Goal: Task Accomplishment & Management: Complete application form

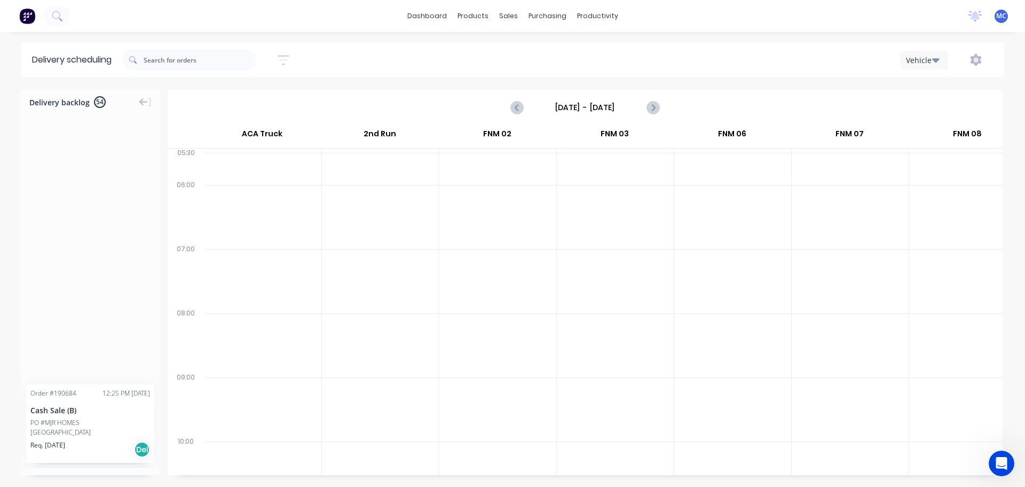
scroll to position [0, 1]
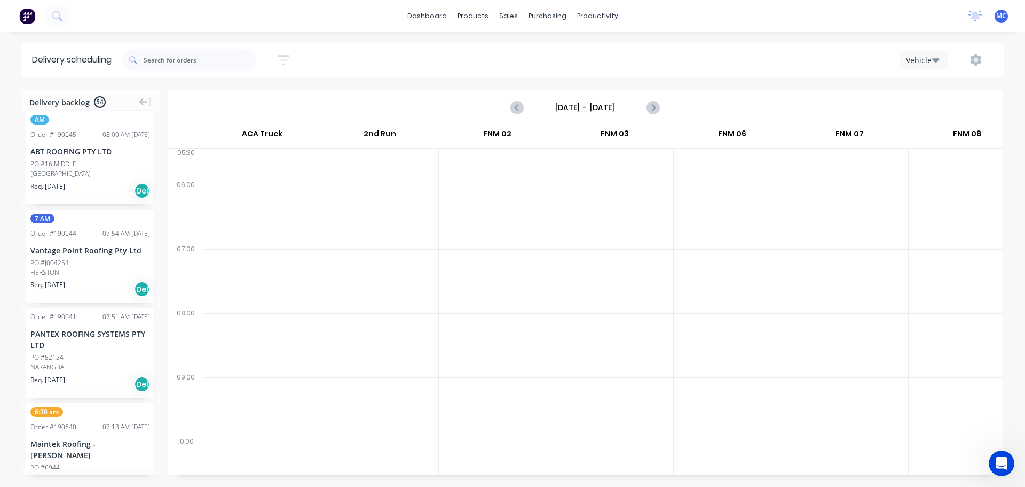
click at [287, 60] on icon "button" at bounding box center [283, 60] width 9 height 2
click at [231, 95] on input "[DATE] - [DATE]" at bounding box center [234, 100] width 99 height 16
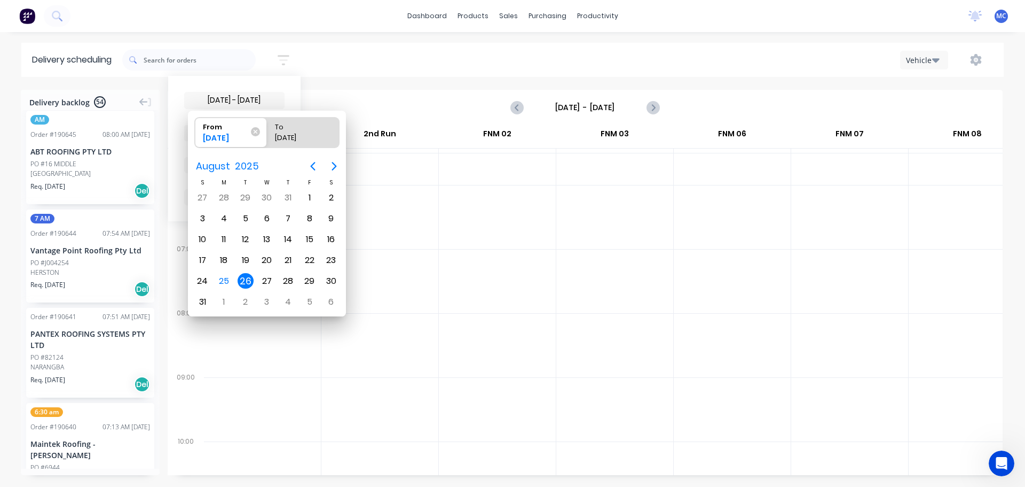
click at [241, 280] on div "26" at bounding box center [246, 281] width 16 height 16
radio input "false"
radio input "true"
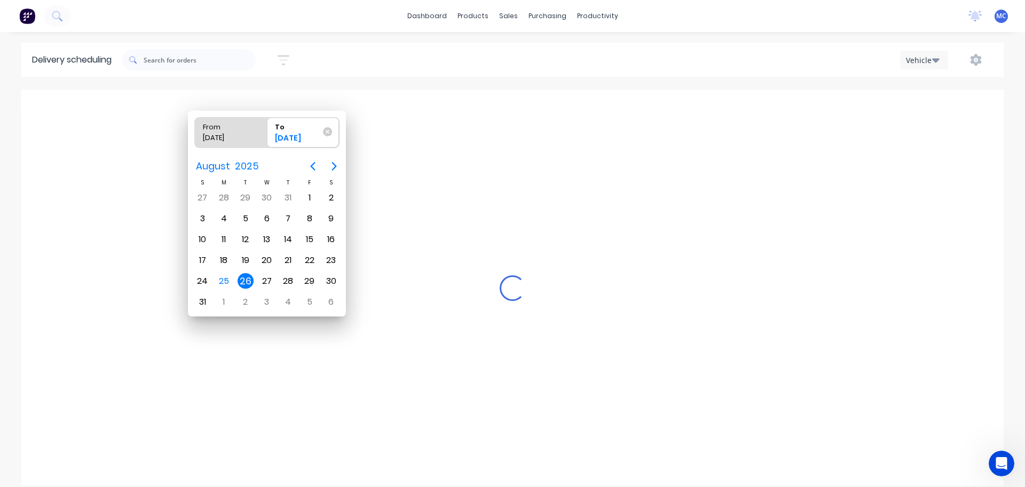
click at [246, 282] on div "26" at bounding box center [246, 281] width 16 height 16
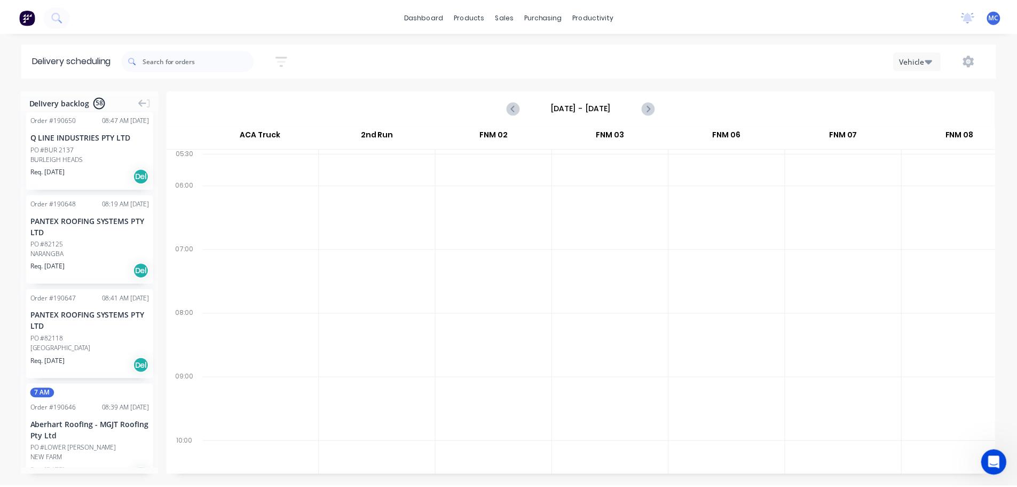
scroll to position [2083, 0]
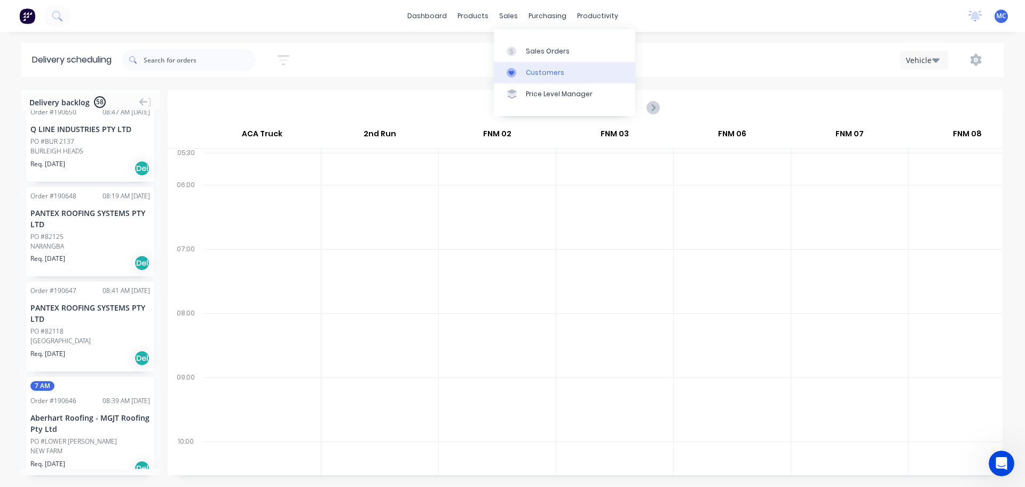
click at [537, 66] on link "Customers" at bounding box center [565, 72] width 142 height 21
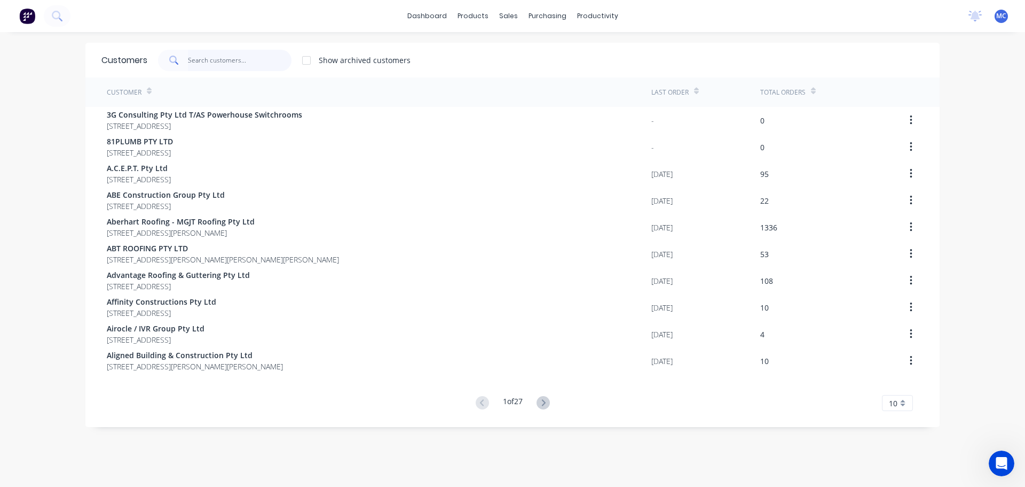
click at [201, 54] on input "text" at bounding box center [240, 60] width 104 height 21
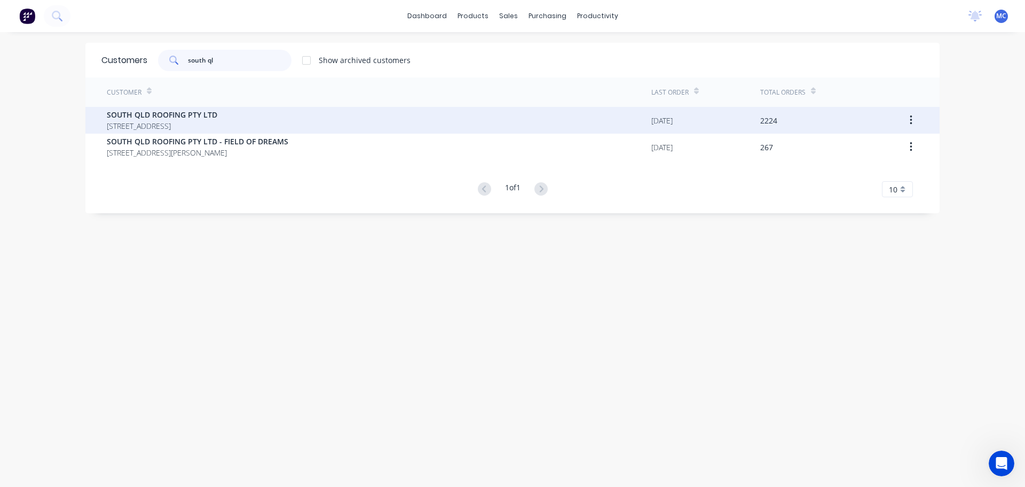
type input "south ql"
click at [167, 115] on span "SOUTH QLD ROOFING PTY LTD" at bounding box center [162, 114] width 111 height 11
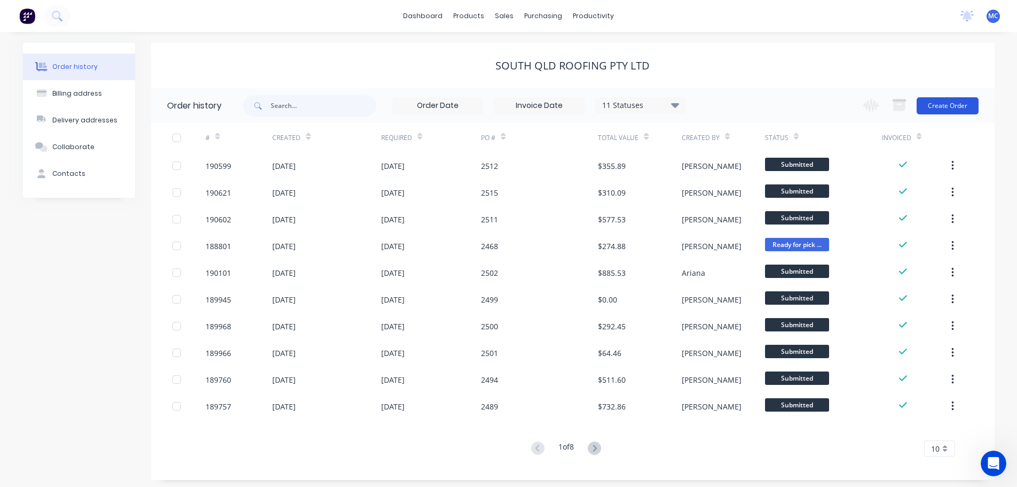
click at [946, 109] on button "Create Order" at bounding box center [948, 105] width 62 height 17
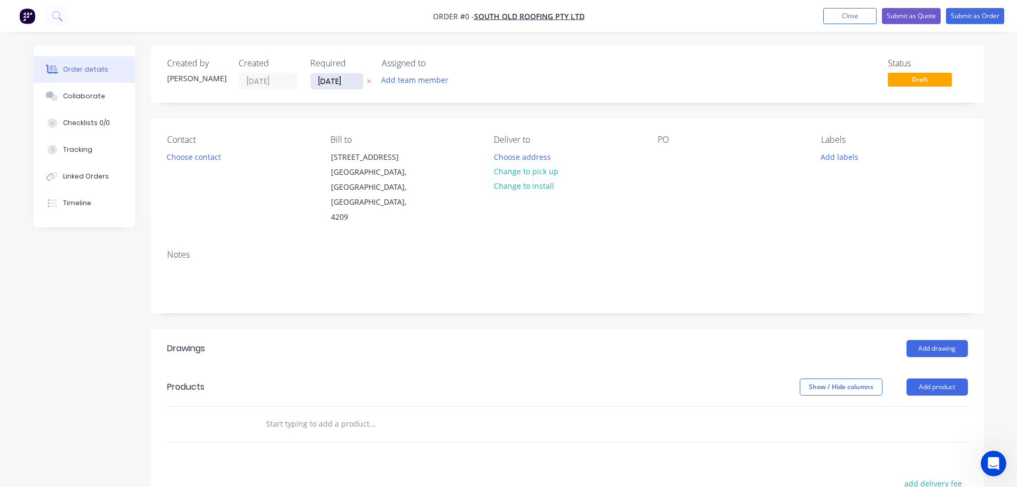
drag, startPoint x: 342, startPoint y: 83, endPoint x: 346, endPoint y: 104, distance: 21.3
click at [342, 84] on input "[DATE]" at bounding box center [337, 81] width 52 height 16
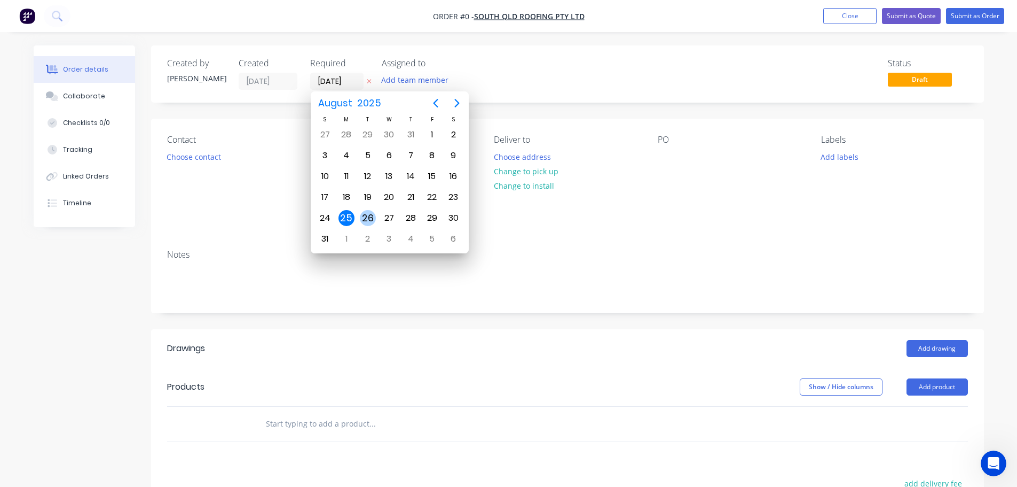
click at [368, 217] on div "26" at bounding box center [368, 218] width 16 height 16
type input "[DATE]"
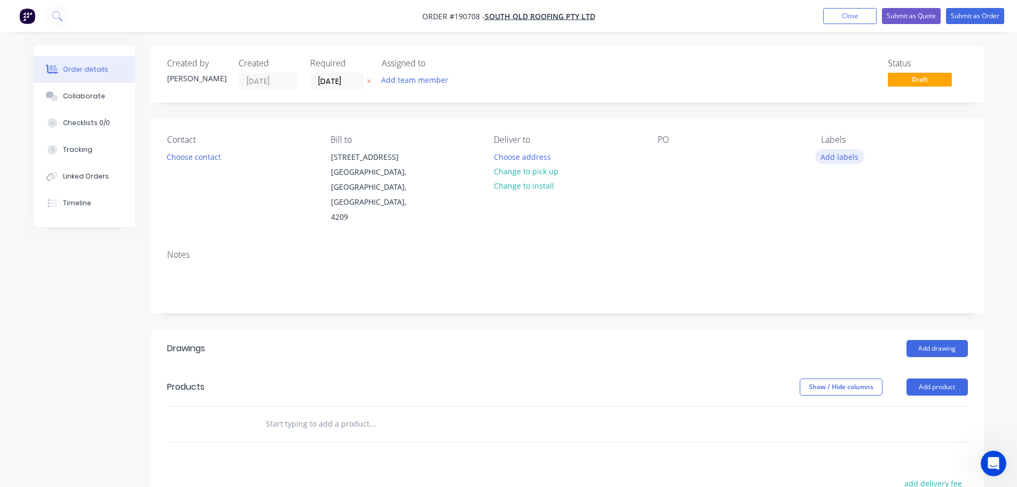
click at [842, 158] on button "Add labels" at bounding box center [839, 156] width 49 height 14
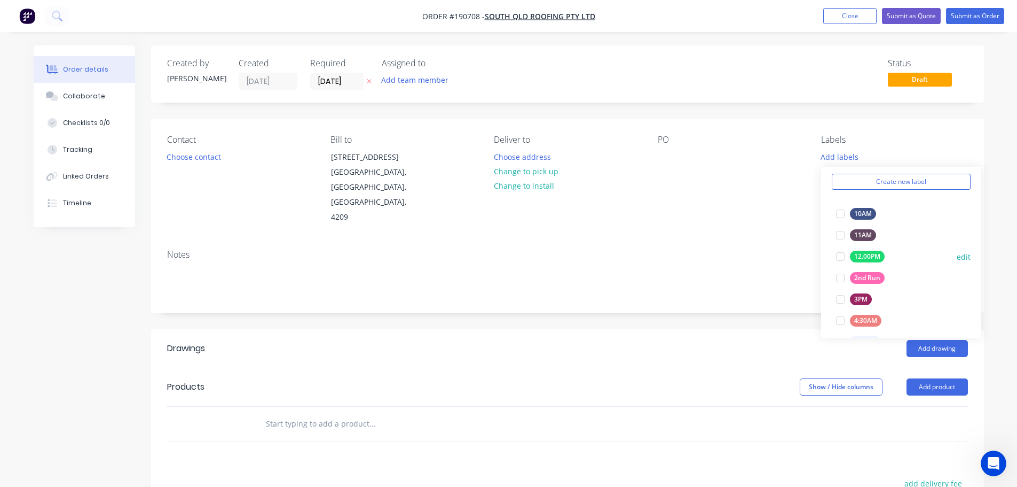
scroll to position [160, 0]
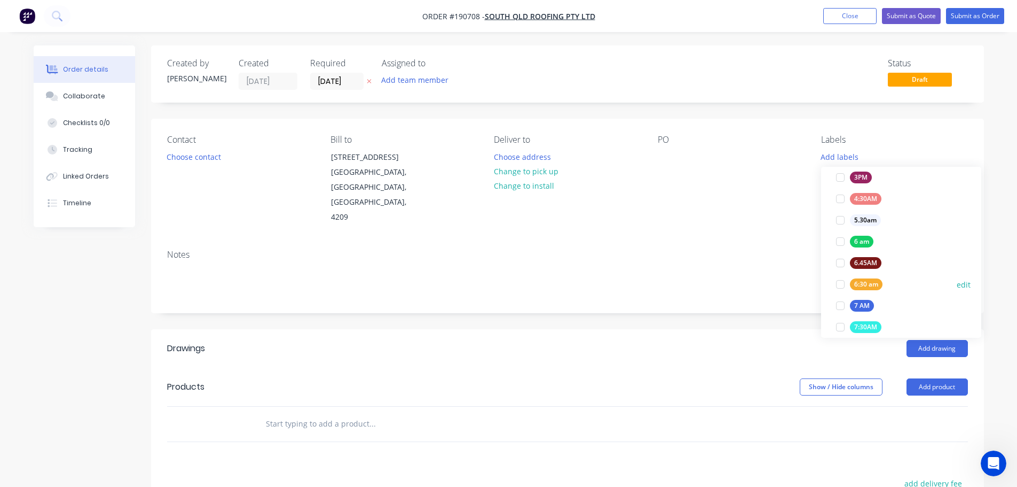
click at [842, 283] on div at bounding box center [840, 283] width 21 height 21
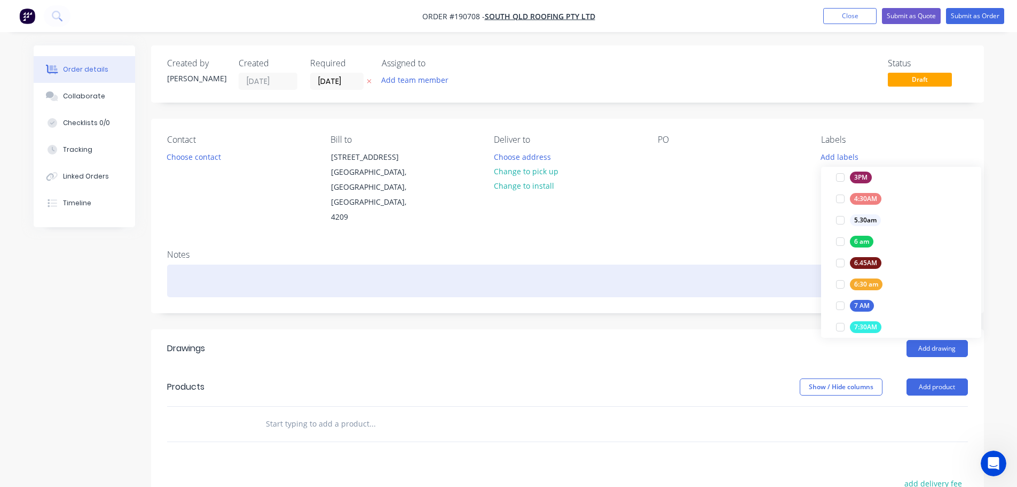
scroll to position [0, 0]
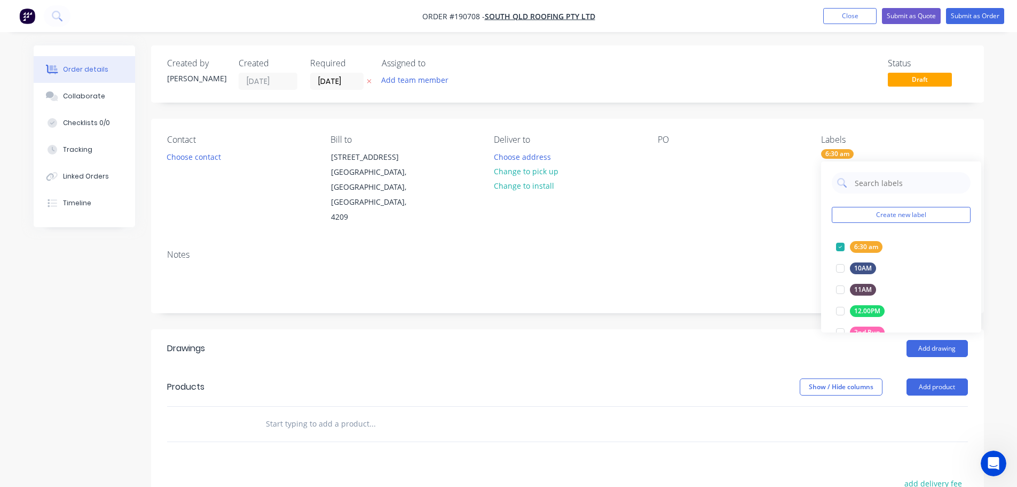
click at [752, 249] on div "Notes" at bounding box center [567, 254] width 801 height 10
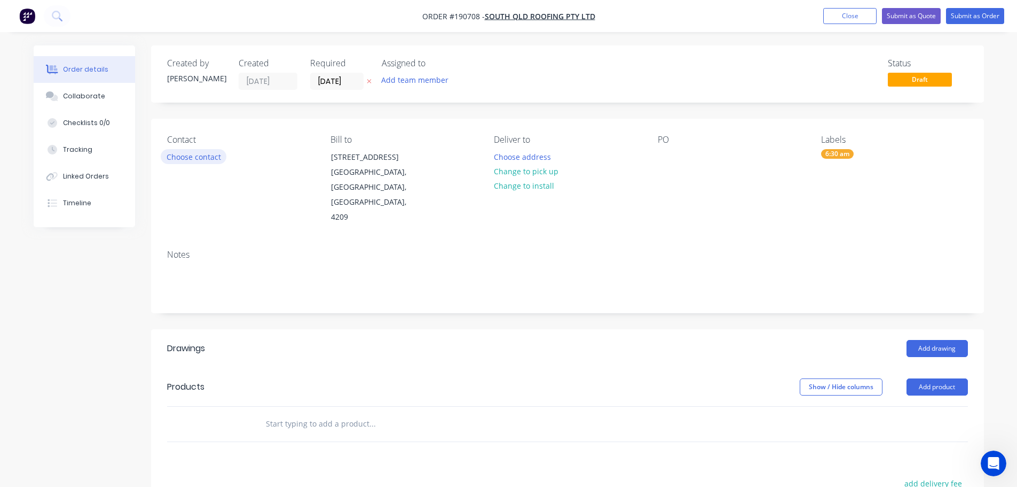
click at [167, 155] on button "Choose contact" at bounding box center [194, 156] width 66 height 14
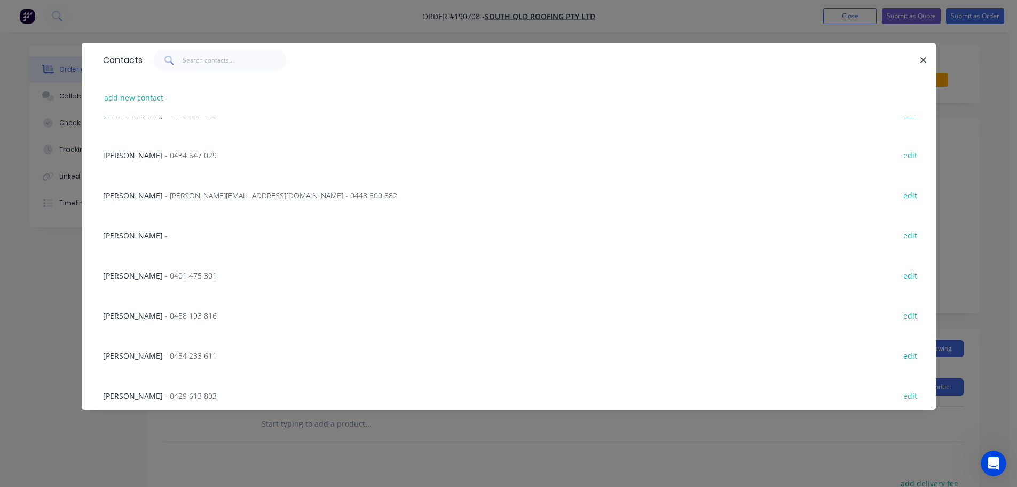
scroll to position [107, 0]
click at [182, 351] on span "- 0434 233 611" at bounding box center [191, 352] width 52 height 10
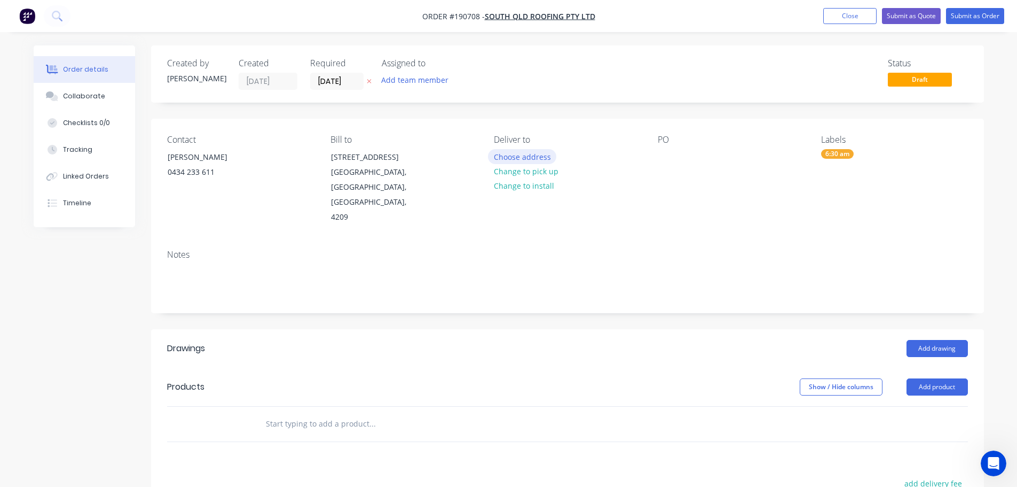
click at [523, 156] on button "Choose address" at bounding box center [522, 156] width 68 height 14
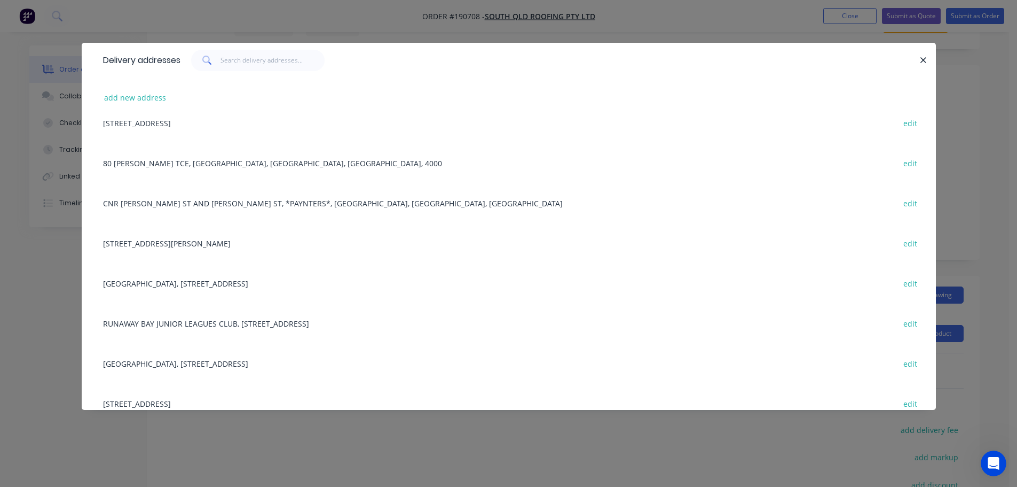
scroll to position [0, 0]
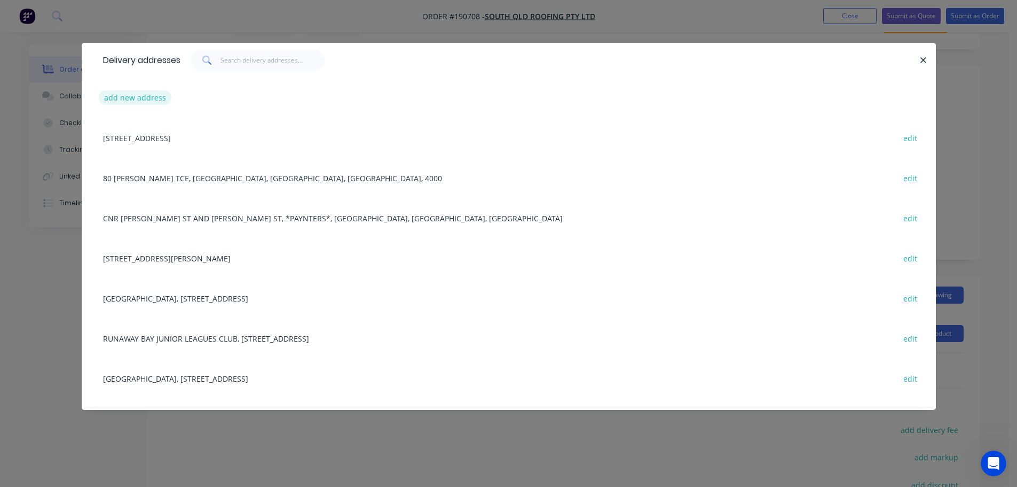
click at [131, 98] on button "add new address" at bounding box center [135, 97] width 73 height 14
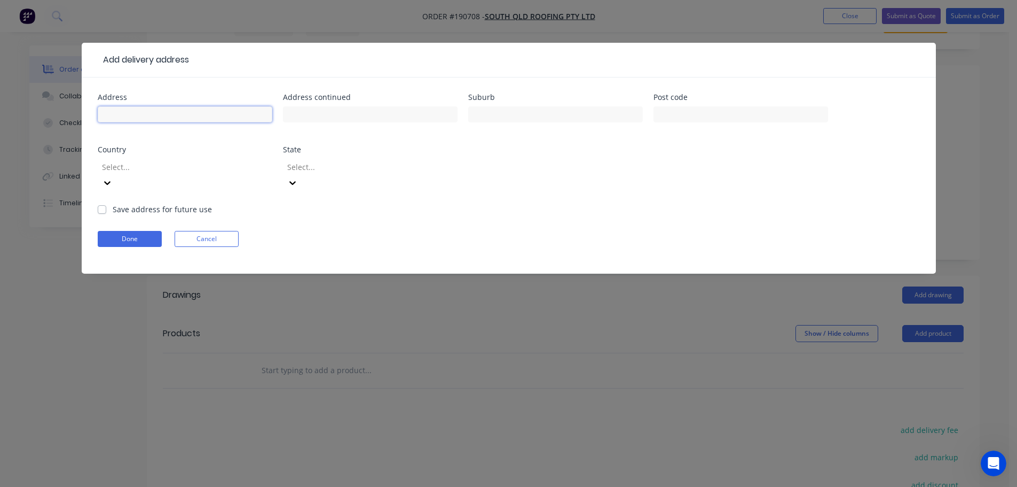
click at [124, 113] on input "text" at bounding box center [185, 114] width 175 height 16
type input "[GEOGRAPHIC_DATA]"
type input "Morayfield"
click button "Done" at bounding box center [130, 239] width 64 height 16
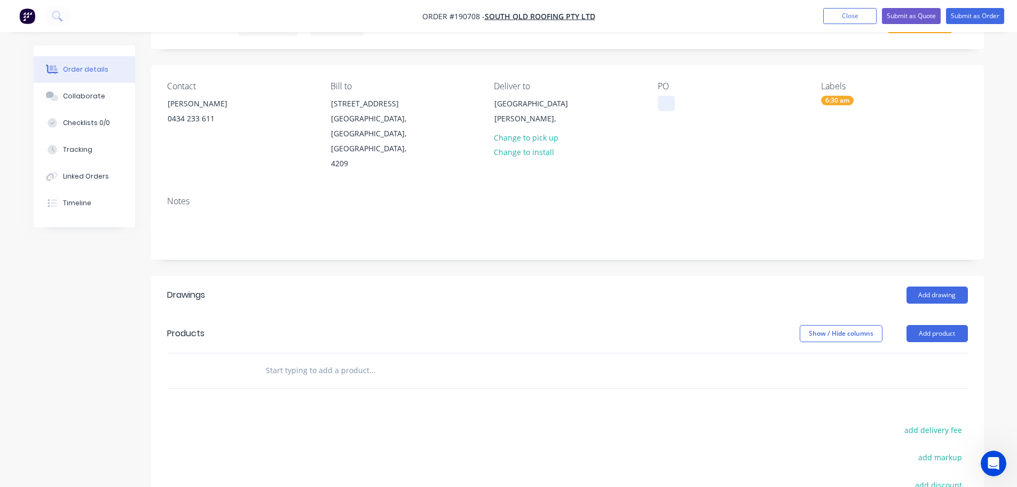
click at [665, 106] on div at bounding box center [666, 103] width 17 height 15
click at [928, 286] on button "Add drawing" at bounding box center [937, 294] width 61 height 17
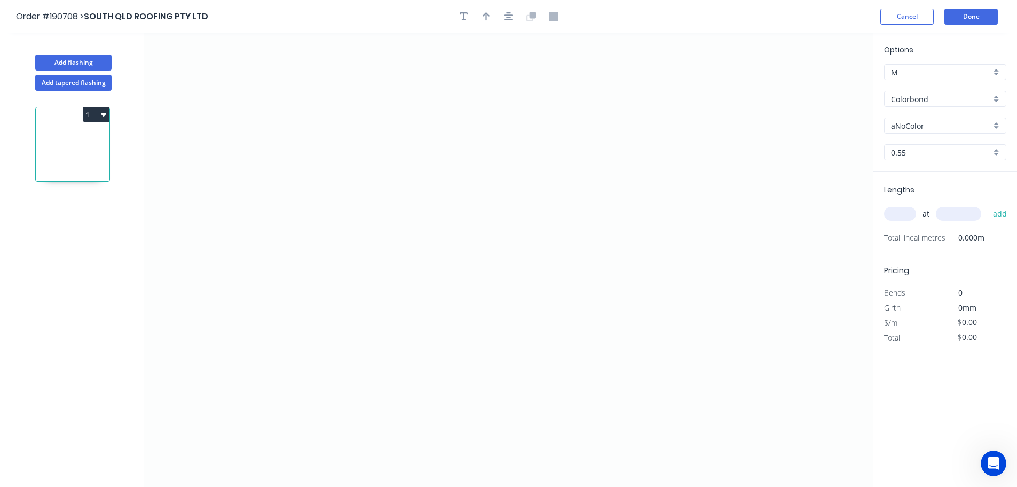
click at [921, 120] on input "aNoColor" at bounding box center [941, 125] width 100 height 11
click at [915, 237] on div "Surfmist" at bounding box center [945, 237] width 121 height 19
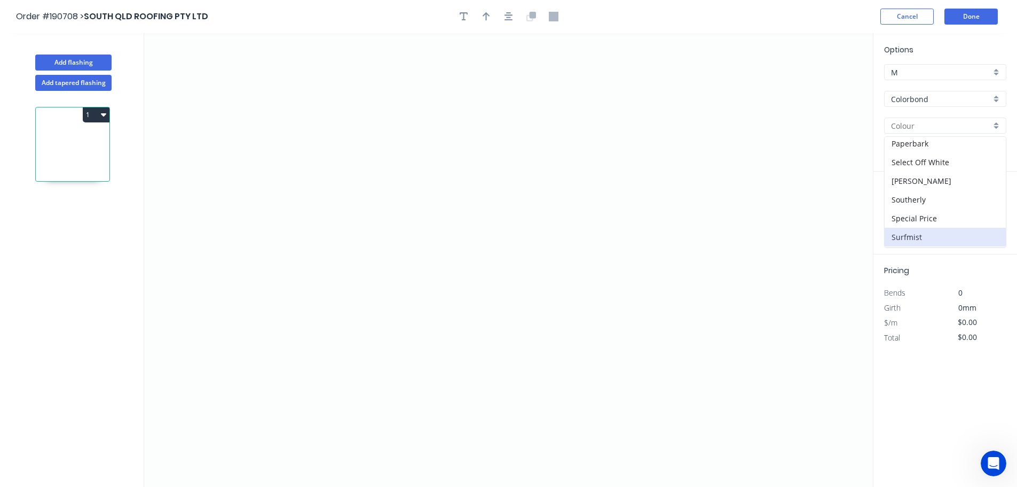
type input "Surfmist"
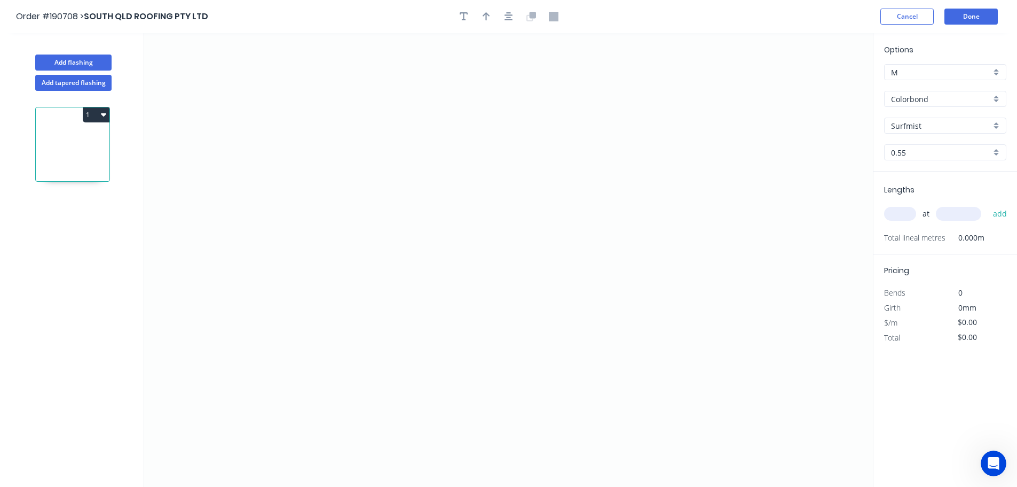
click at [901, 213] on input "text" at bounding box center [900, 214] width 32 height 14
type input "1"
type input "3400"
click at [988, 205] on button "add" at bounding box center [1000, 214] width 25 height 18
click at [302, 301] on icon "0" at bounding box center [508, 259] width 729 height 453
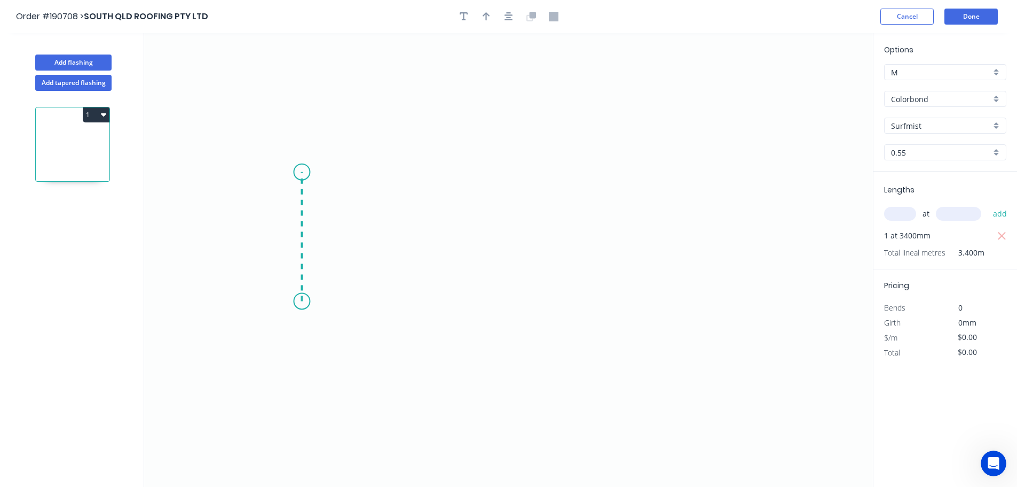
click at [299, 172] on icon "0" at bounding box center [508, 259] width 729 height 453
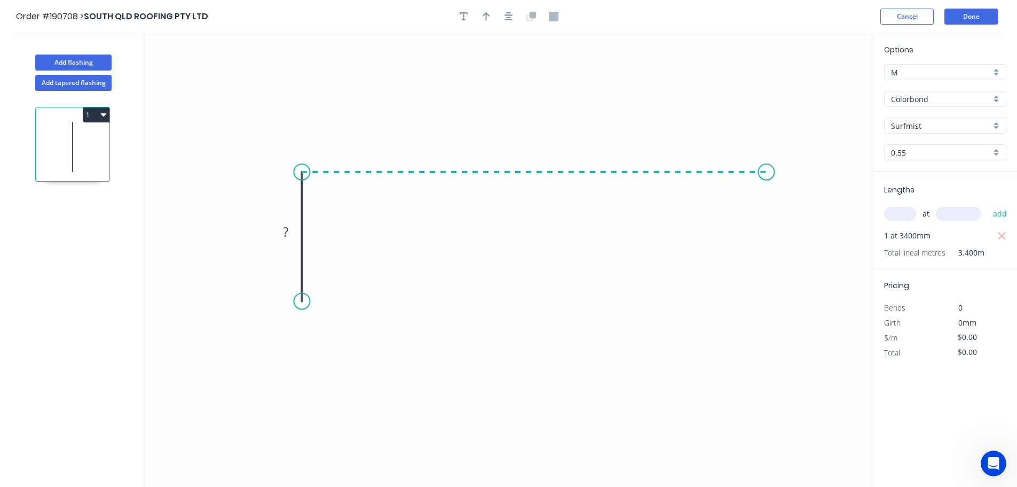
click at [767, 167] on icon "0 ?" at bounding box center [508, 259] width 729 height 453
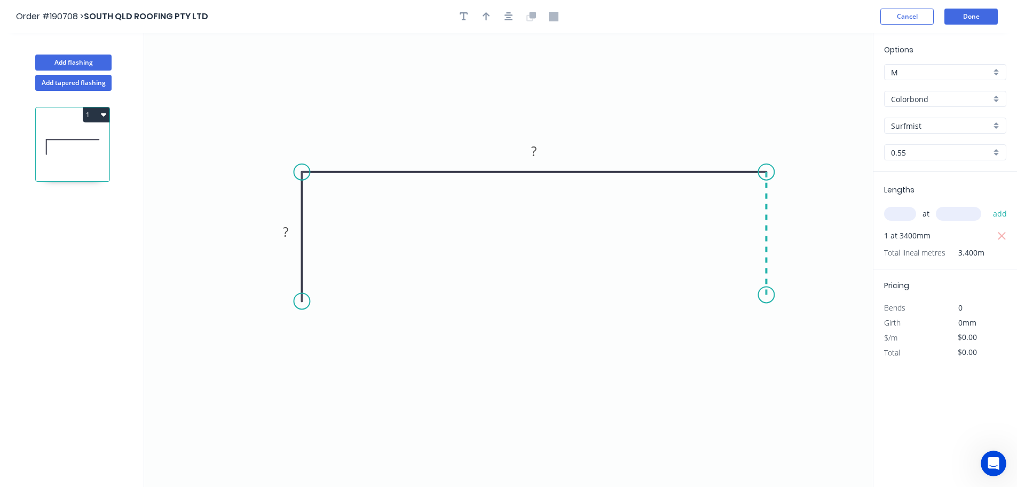
click at [767, 295] on icon "0 ? ?" at bounding box center [508, 259] width 729 height 453
click at [288, 232] on tspan "?" at bounding box center [285, 232] width 5 height 18
type input "$17.66"
type input "$60.04"
click at [492, 20] on button "button" at bounding box center [487, 17] width 16 height 16
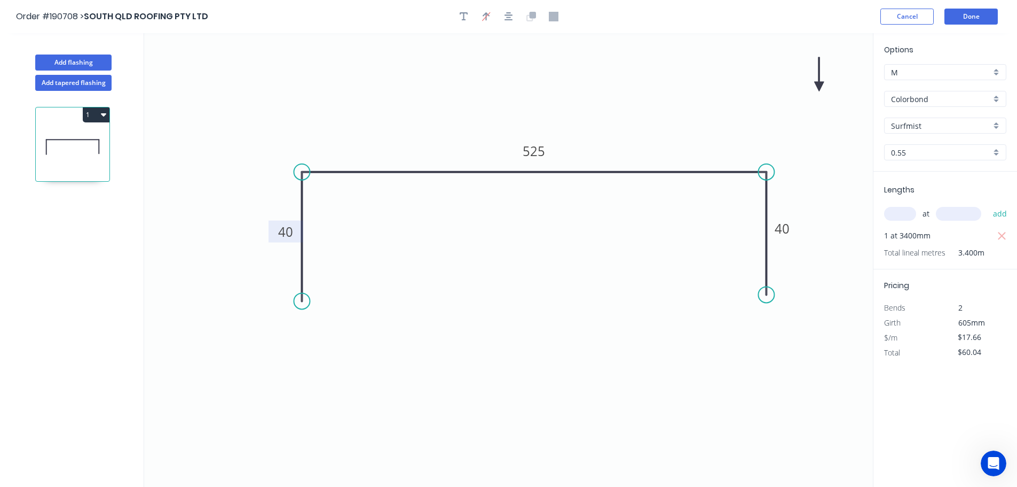
click at [818, 85] on icon at bounding box center [819, 74] width 10 height 34
drag, startPoint x: 818, startPoint y: 85, endPoint x: 699, endPoint y: 103, distance: 121.0
click at [699, 103] on icon at bounding box center [707, 94] width 31 height 31
click at [79, 60] on button "Add flashing" at bounding box center [73, 62] width 76 height 16
type input "$0.00"
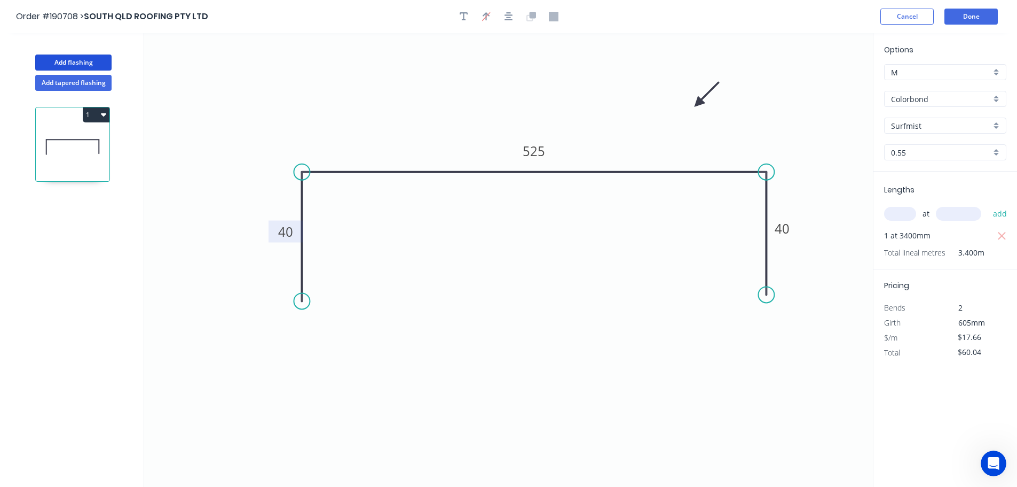
type input "$0.00"
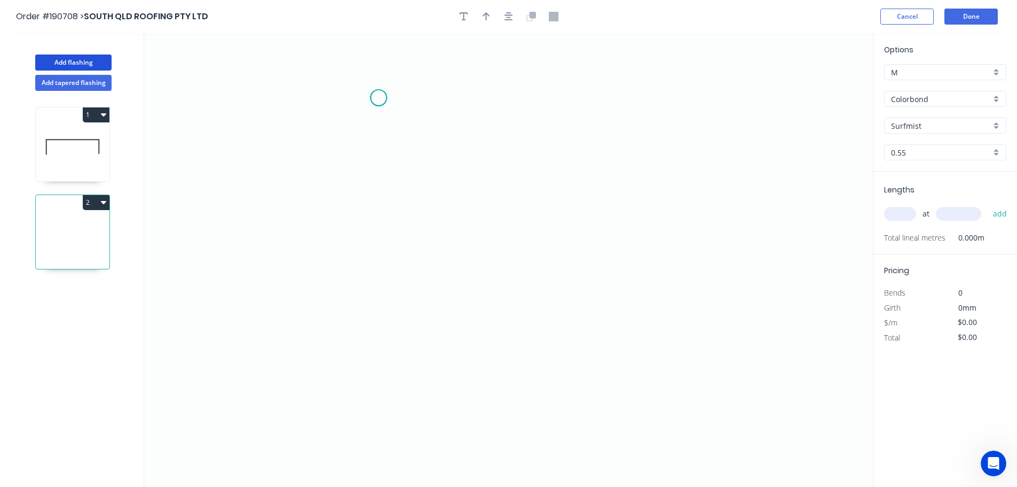
click at [379, 98] on icon "0" at bounding box center [508, 259] width 729 height 453
click at [414, 138] on icon "0" at bounding box center [508, 259] width 729 height 453
click at [416, 337] on icon "0 ?" at bounding box center [508, 259] width 729 height 453
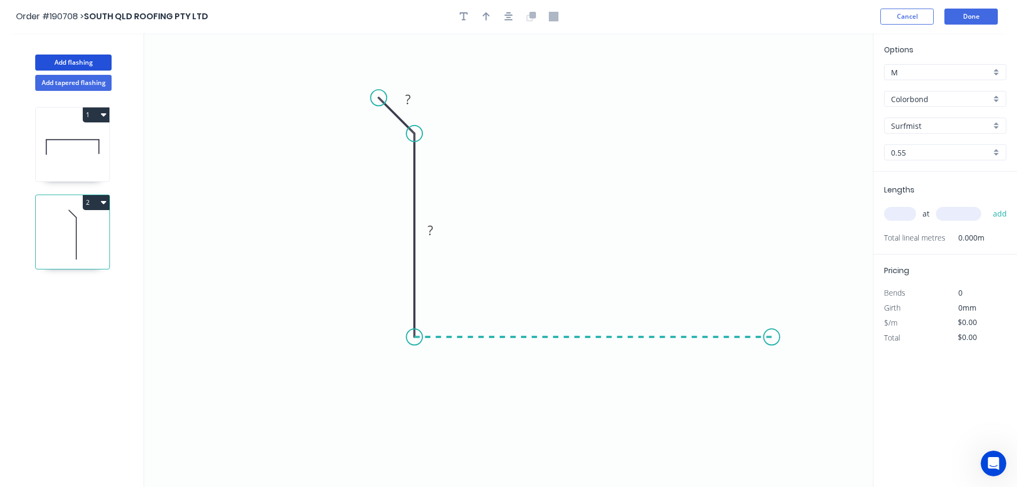
click at [772, 338] on icon "0 ? ?" at bounding box center [508, 259] width 729 height 453
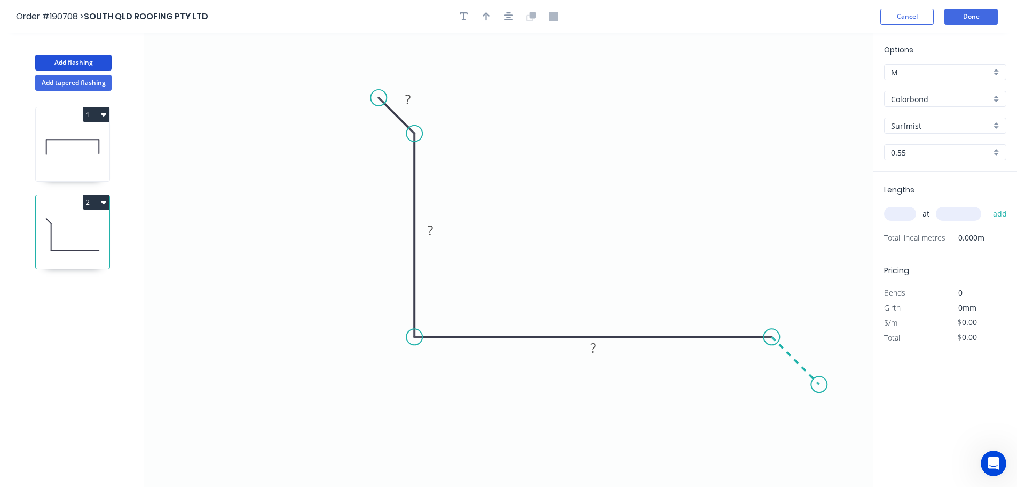
click at [820, 383] on icon "0 ? ? ?" at bounding box center [508, 259] width 729 height 453
click at [820, 383] on circle at bounding box center [819, 384] width 16 height 16
drag, startPoint x: 379, startPoint y: 98, endPoint x: 371, endPoint y: 90, distance: 11.3
click at [371, 90] on circle at bounding box center [371, 90] width 16 height 16
click at [405, 95] on tspan "?" at bounding box center [403, 96] width 5 height 18
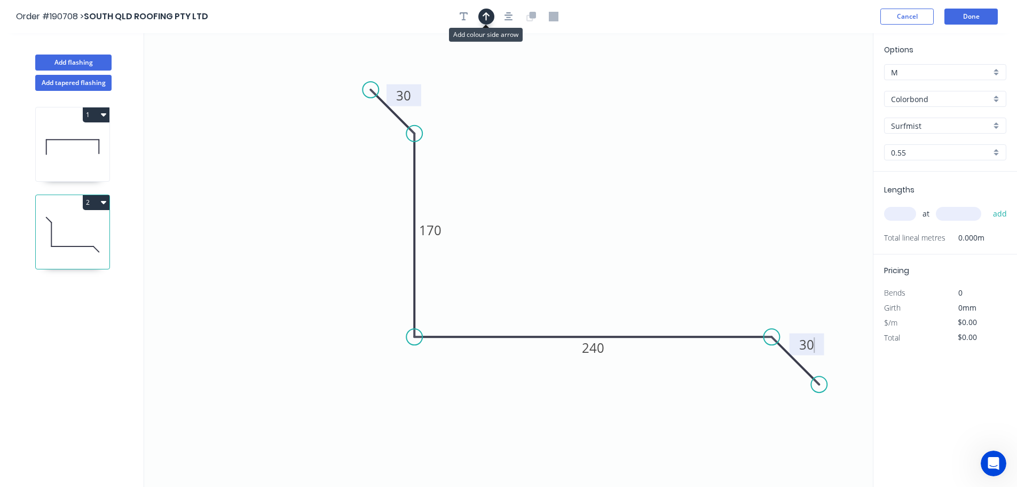
click at [487, 18] on icon "button" at bounding box center [486, 16] width 7 height 9
type input "$13.09"
click at [819, 85] on icon at bounding box center [819, 74] width 10 height 34
drag, startPoint x: 819, startPoint y: 85, endPoint x: 639, endPoint y: 157, distance: 193.4
click at [635, 148] on icon at bounding box center [650, 134] width 31 height 31
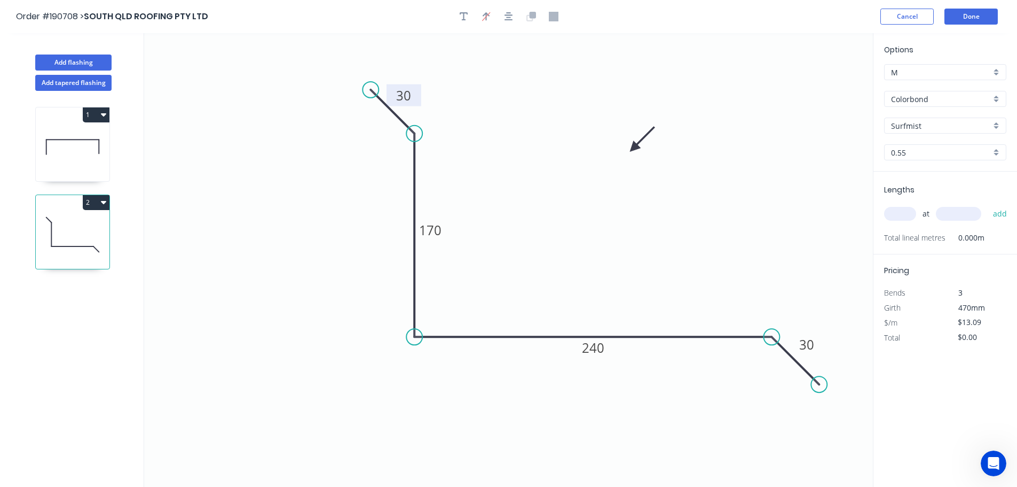
click at [907, 213] on input "text" at bounding box center [900, 214] width 32 height 14
type input "1"
type input "2400"
click at [988, 205] on button "add" at bounding box center [1000, 214] width 25 height 18
type input "$31.42"
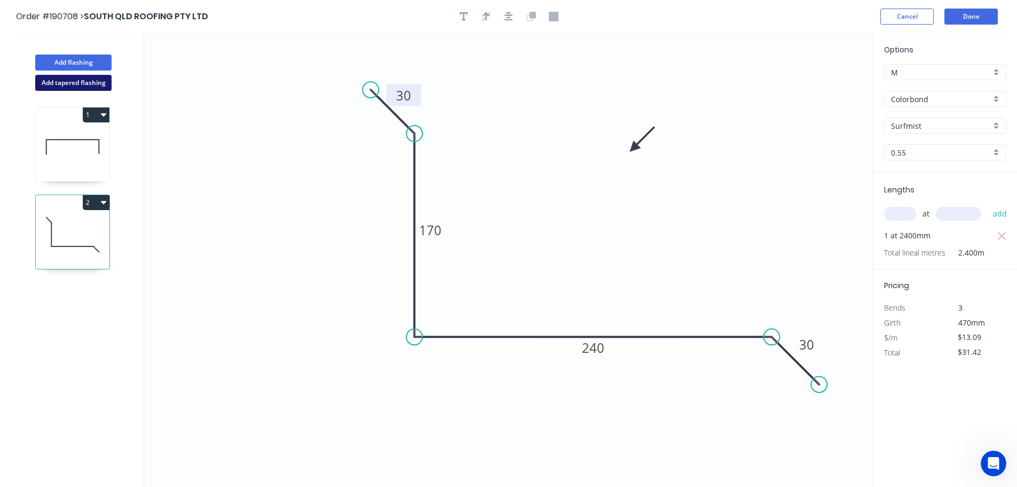
click at [84, 82] on button "Add tapered flashing" at bounding box center [73, 83] width 76 height 16
type input "$0.00"
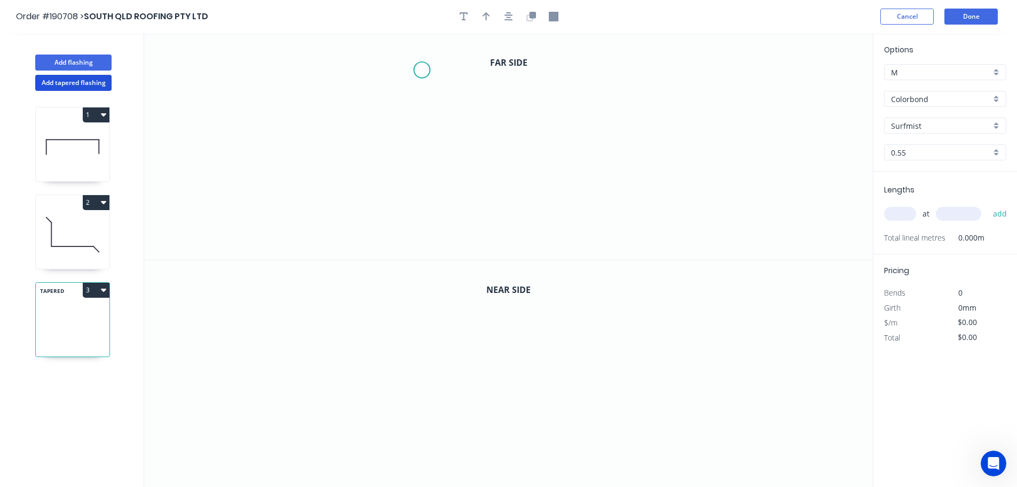
click at [422, 69] on icon "0" at bounding box center [508, 146] width 729 height 226
click at [393, 97] on icon "0" at bounding box center [508, 146] width 729 height 226
click at [391, 218] on icon "0 ?" at bounding box center [508, 146] width 729 height 226
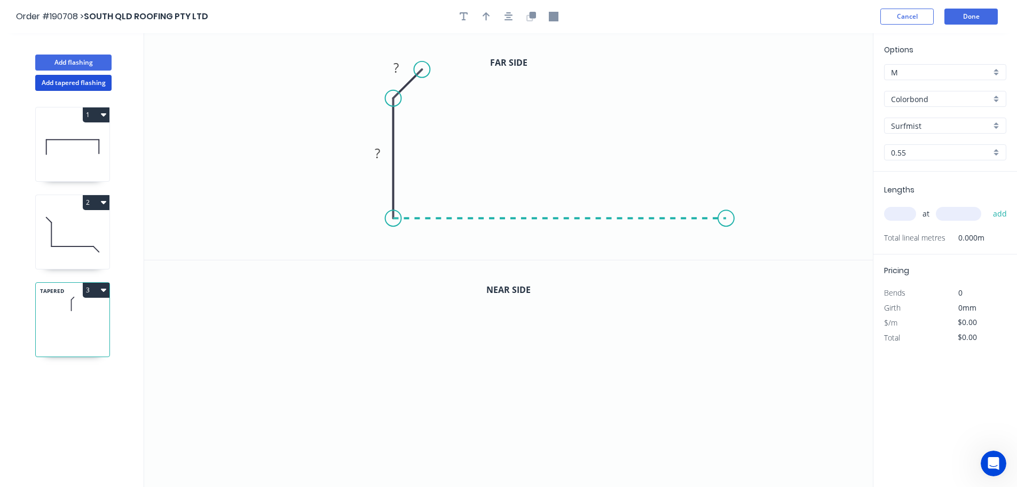
click at [727, 211] on icon "0 ? ?" at bounding box center [508, 146] width 729 height 226
click at [727, 217] on circle at bounding box center [726, 218] width 16 height 16
click at [768, 257] on icon "0 ? ? ?" at bounding box center [508, 146] width 729 height 226
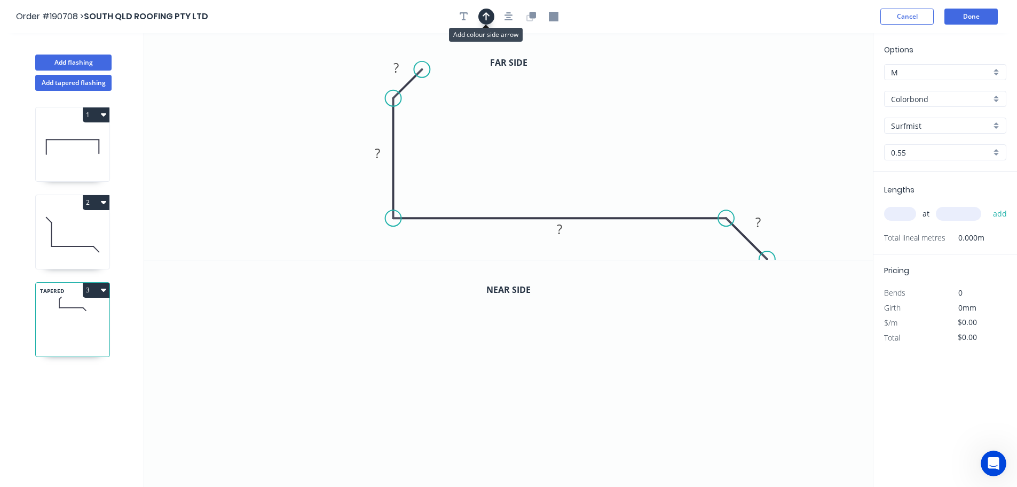
click at [482, 17] on button "button" at bounding box center [487, 17] width 16 height 16
click at [820, 83] on icon at bounding box center [819, 74] width 10 height 34
drag, startPoint x: 820, startPoint y: 82, endPoint x: 511, endPoint y: 89, distance: 309.8
click at [598, 88] on icon at bounding box center [613, 79] width 31 height 31
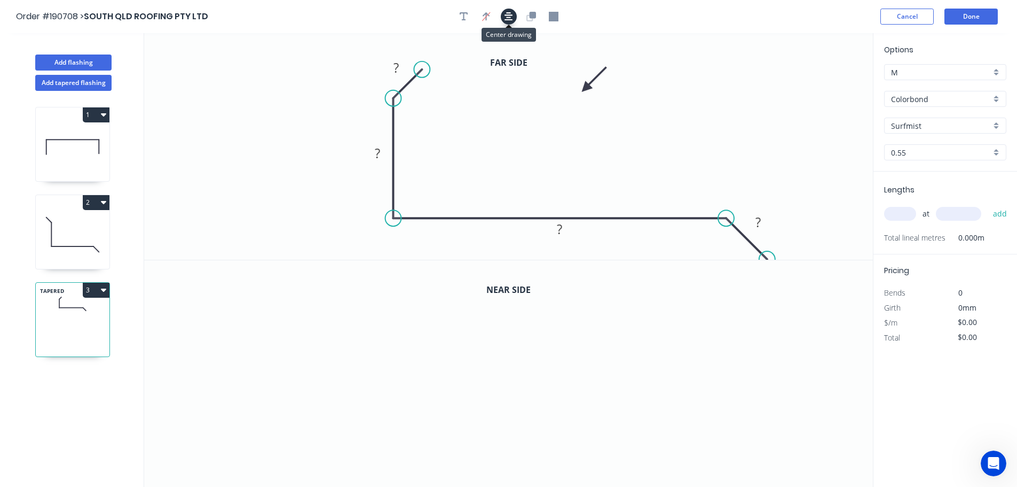
click at [508, 16] on icon "button" at bounding box center [509, 17] width 9 height 10
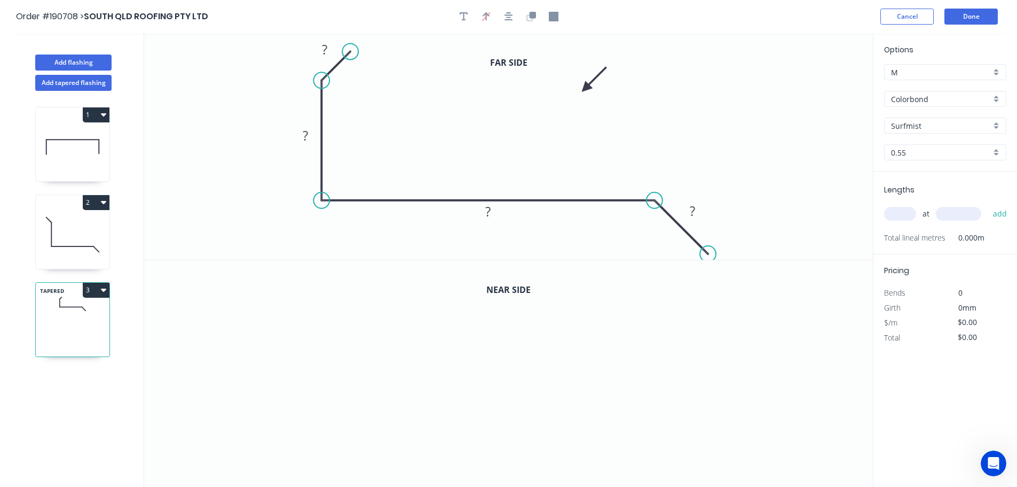
drag, startPoint x: 693, startPoint y: 237, endPoint x: 709, endPoint y: 253, distance: 21.9
click at [709, 253] on circle at bounding box center [708, 254] width 16 height 16
click at [323, 48] on tspan "?" at bounding box center [324, 50] width 5 height 18
click at [528, 17] on icon "button" at bounding box center [532, 17] width 10 height 10
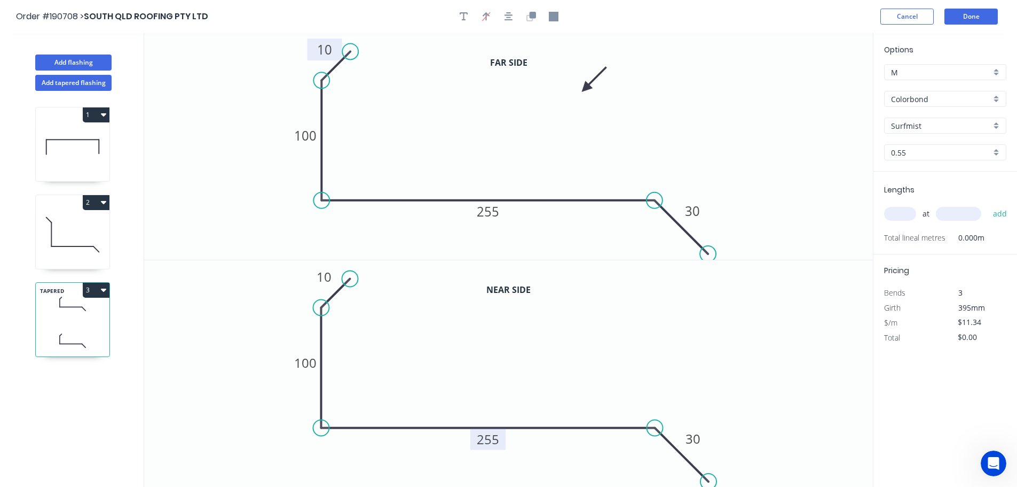
click at [492, 437] on tspan "255" at bounding box center [488, 439] width 22 height 18
click at [900, 211] on input "text" at bounding box center [900, 214] width 32 height 14
type input "$14.46"
type input "1"
type input "2400"
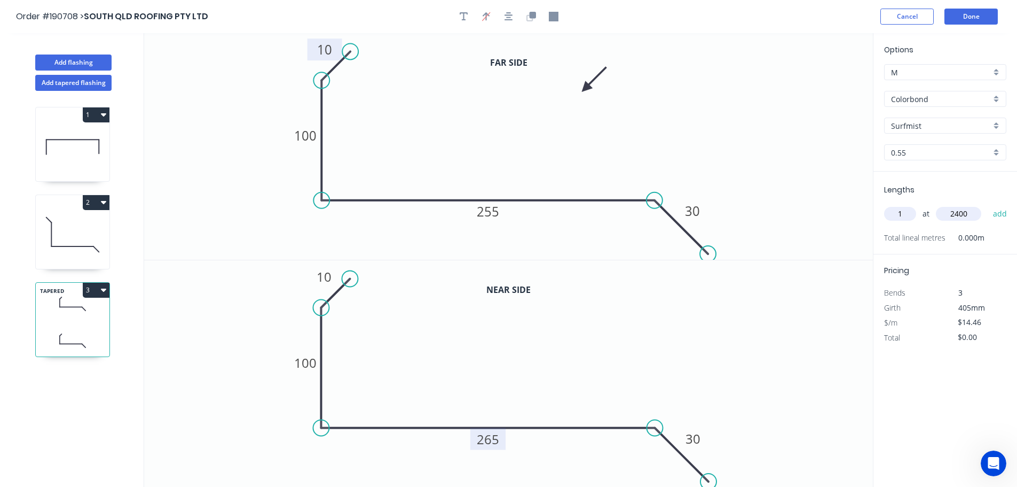
click at [988, 205] on button "add" at bounding box center [1000, 214] width 25 height 18
type input "$34.70"
click at [92, 57] on button "Add flashing" at bounding box center [73, 62] width 76 height 16
type input "$0.00"
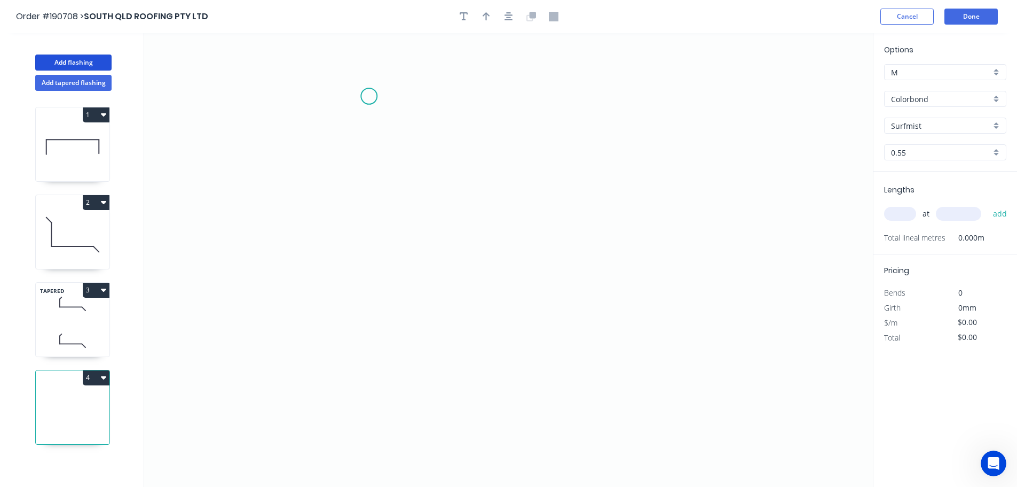
click at [369, 96] on icon "0" at bounding box center [508, 259] width 729 height 453
click at [420, 148] on icon "0" at bounding box center [508, 259] width 729 height 453
click at [424, 430] on icon "0 ?" at bounding box center [508, 259] width 729 height 453
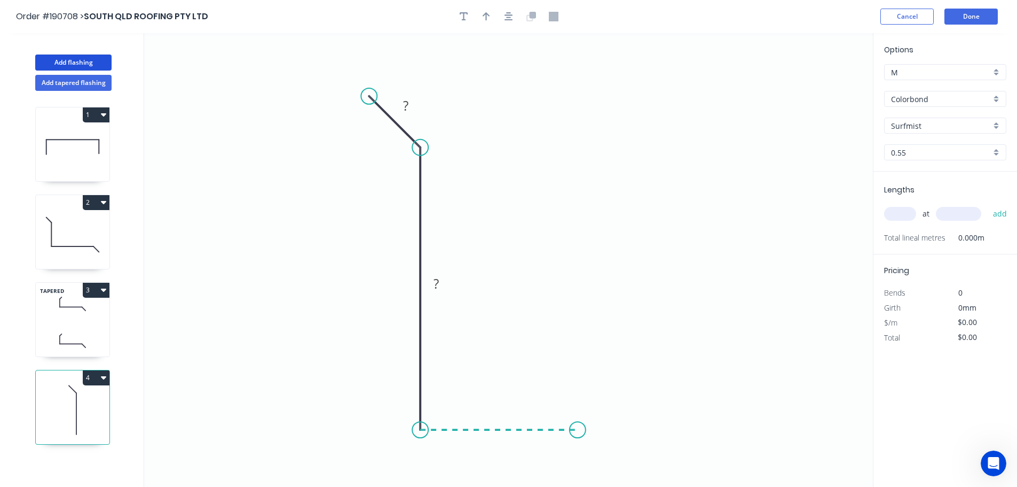
click at [578, 436] on icon "0 ? ?" at bounding box center [508, 259] width 729 height 453
click at [621, 474] on icon "0 ? ? ?" at bounding box center [508, 259] width 729 height 453
click at [621, 474] on circle at bounding box center [621, 472] width 16 height 16
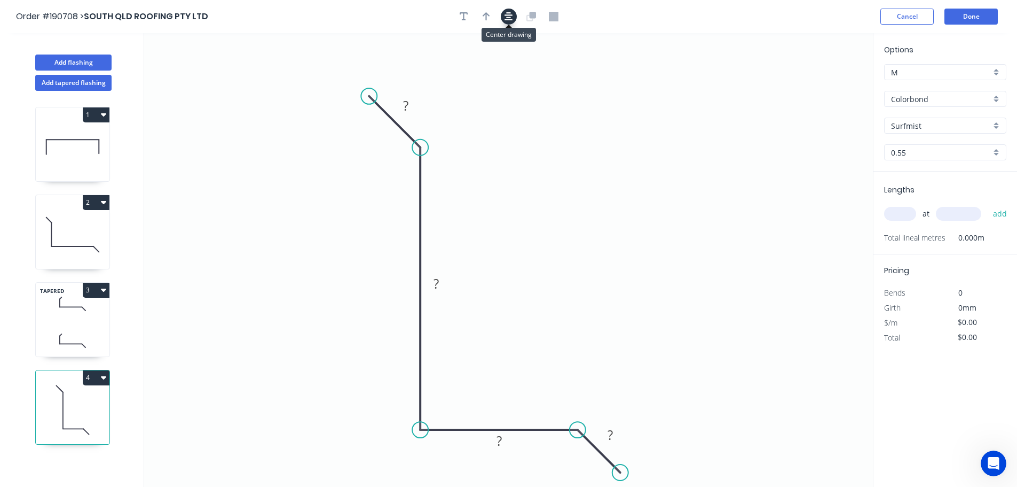
click at [510, 15] on icon "button" at bounding box center [509, 16] width 9 height 9
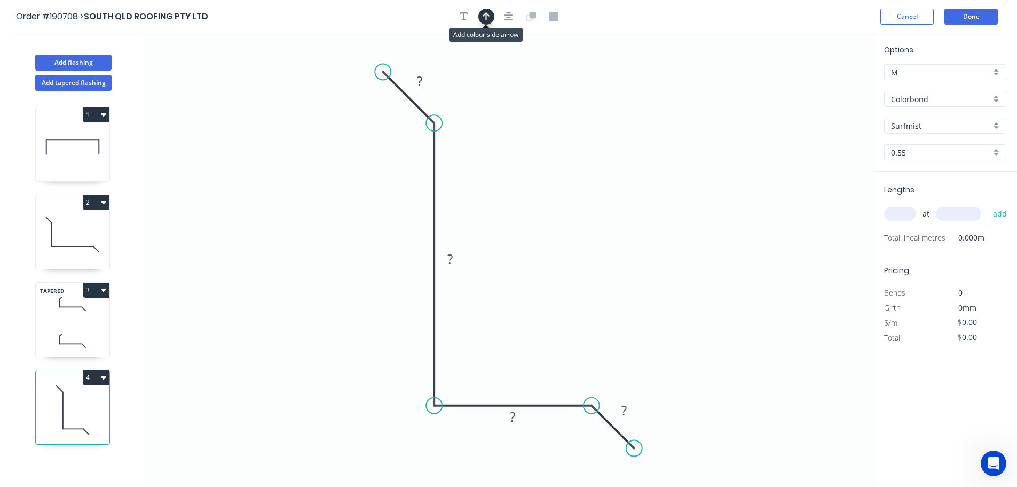
click at [489, 15] on icon "button" at bounding box center [486, 16] width 7 height 9
click at [820, 86] on icon at bounding box center [819, 74] width 10 height 34
drag, startPoint x: 819, startPoint y: 86, endPoint x: 542, endPoint y: 191, distance: 297.0
click at [637, 181] on icon at bounding box center [652, 165] width 31 height 31
click at [420, 81] on tspan "?" at bounding box center [419, 81] width 5 height 18
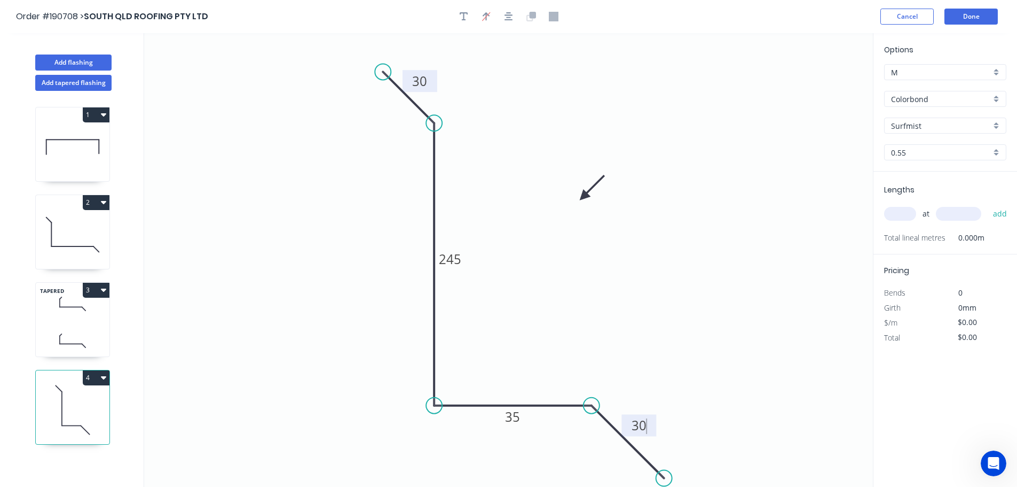
drag, startPoint x: 636, startPoint y: 451, endPoint x: 664, endPoint y: 474, distance: 37.2
click at [664, 474] on circle at bounding box center [664, 478] width 16 height 16
type input "$11.34"
drag, startPoint x: 376, startPoint y: 60, endPoint x: 362, endPoint y: 42, distance: 23.6
click at [362, 42] on icon "0 30 245 35 30" at bounding box center [508, 259] width 729 height 453
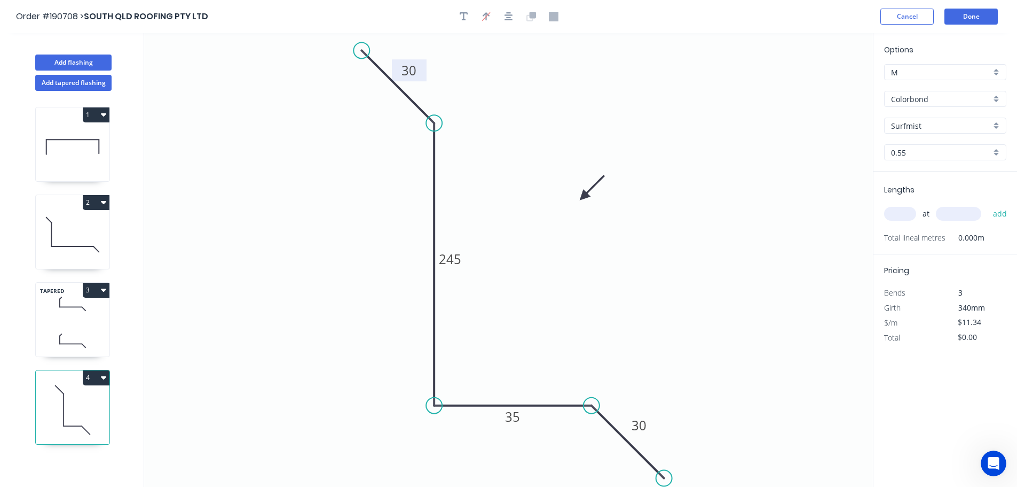
click at [907, 215] on input "text" at bounding box center [900, 214] width 32 height 14
type input "1"
type input "2800"
click at [988, 205] on button "add" at bounding box center [1000, 214] width 25 height 18
type input "$31.75"
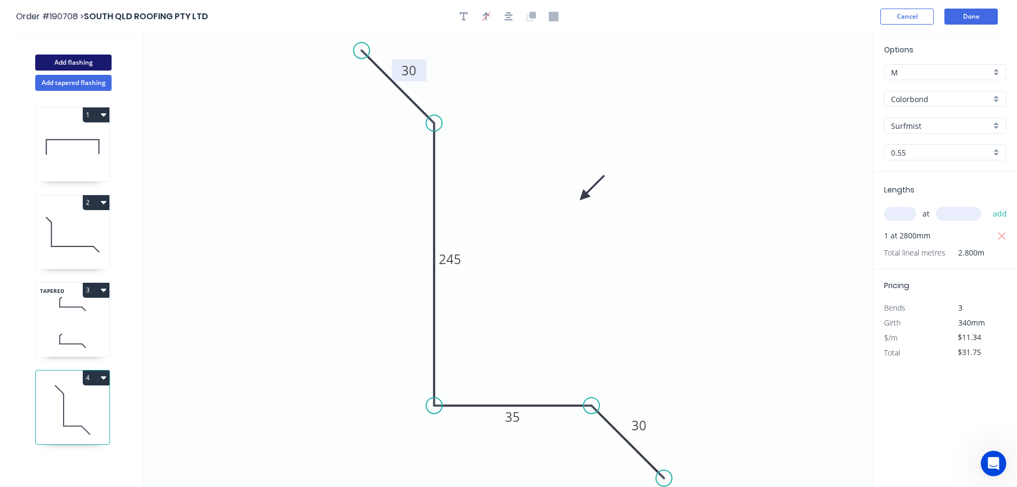
click at [70, 61] on button "Add flashing" at bounding box center [73, 62] width 76 height 16
type input "$0.00"
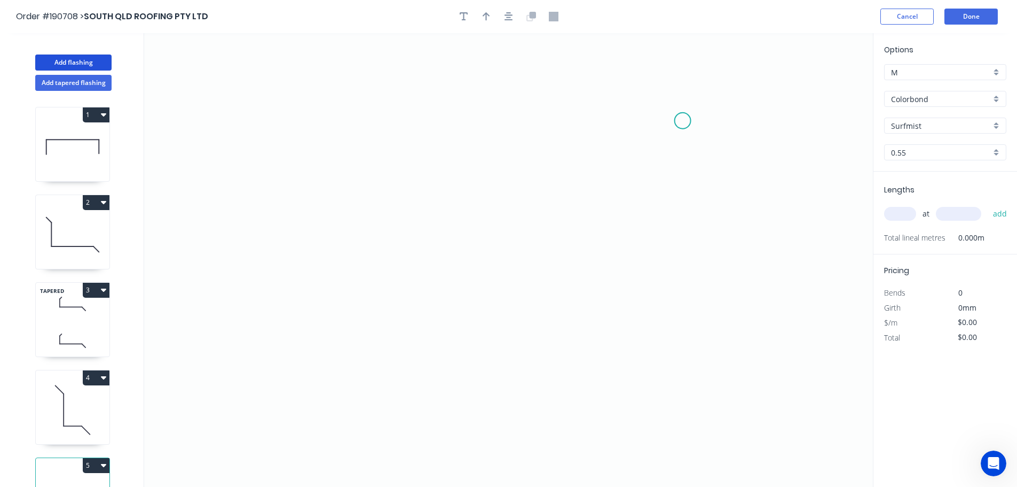
click at [678, 120] on icon "0" at bounding box center [508, 259] width 729 height 453
click at [444, 127] on icon "0" at bounding box center [508, 259] width 729 height 453
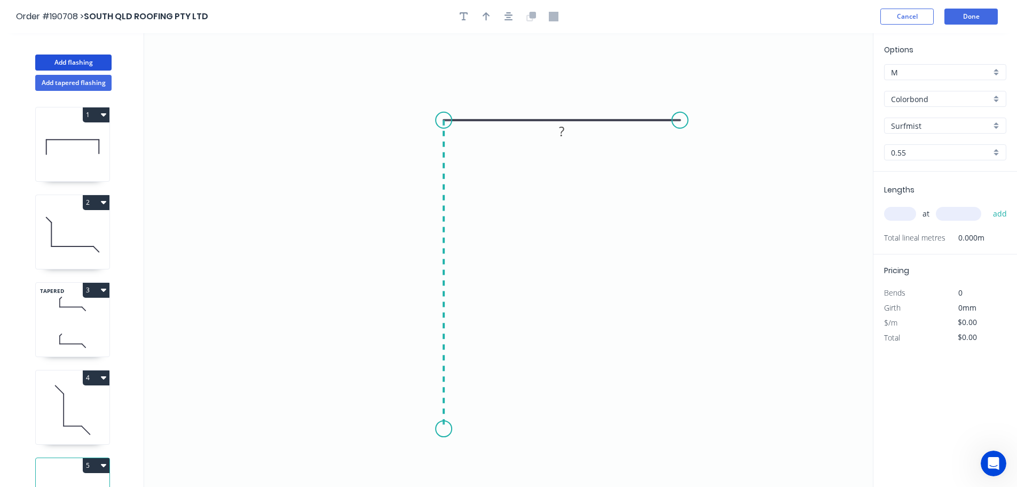
click at [438, 429] on icon "0 ?" at bounding box center [508, 259] width 729 height 453
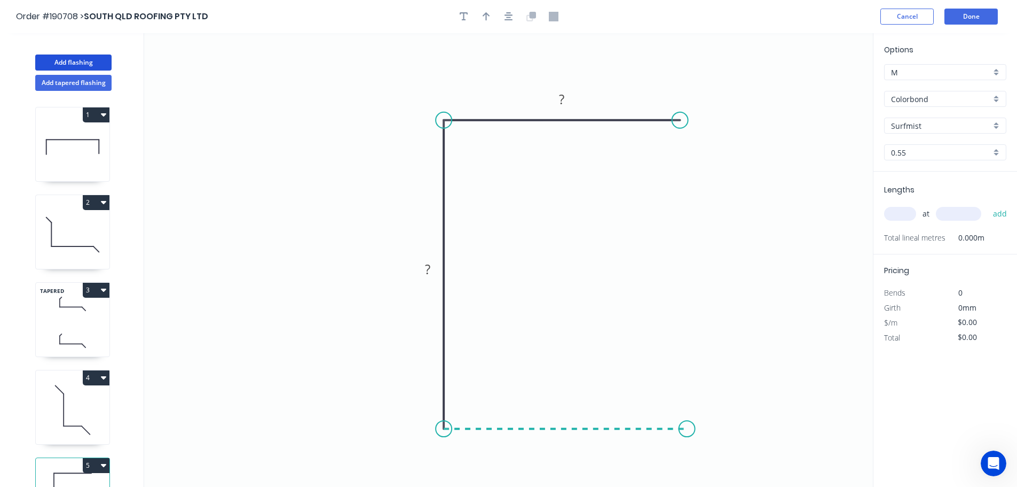
click at [687, 436] on icon "0 ? ?" at bounding box center [508, 259] width 729 height 453
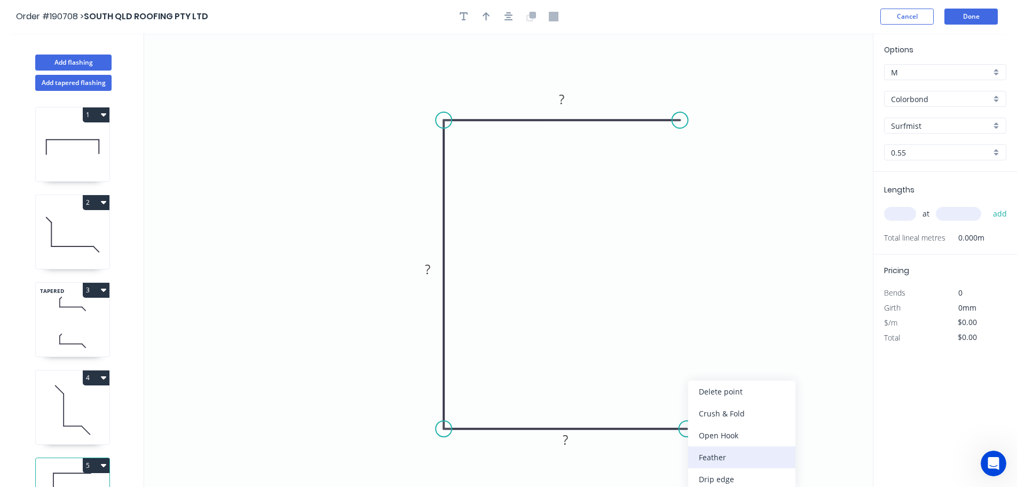
click at [713, 458] on div "Feather" at bounding box center [741, 457] width 107 height 22
drag, startPoint x: 719, startPoint y: 462, endPoint x: 716, endPoint y: 454, distance: 7.9
click at [719, 460] on div "Flip bend" at bounding box center [745, 457] width 107 height 22
drag, startPoint x: 691, startPoint y: 397, endPoint x: 692, endPoint y: 372, distance: 25.1
click at [692, 372] on rect at bounding box center [674, 377] width 42 height 22
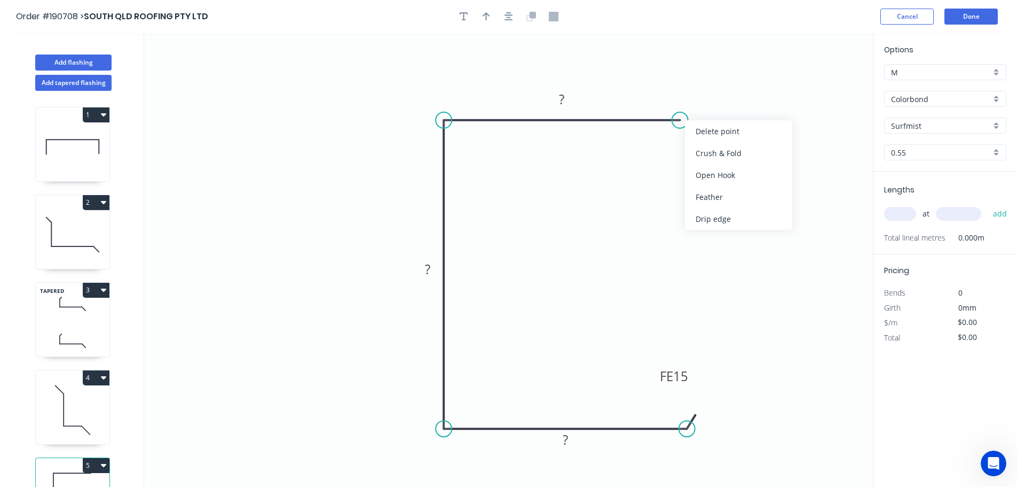
click at [716, 200] on div "Feather" at bounding box center [738, 197] width 107 height 22
drag, startPoint x: 715, startPoint y: 89, endPoint x: 676, endPoint y: 166, distance: 86.2
click at [685, 169] on rect at bounding box center [667, 172] width 42 height 22
click at [672, 169] on tspan "15" at bounding box center [671, 172] width 15 height 18
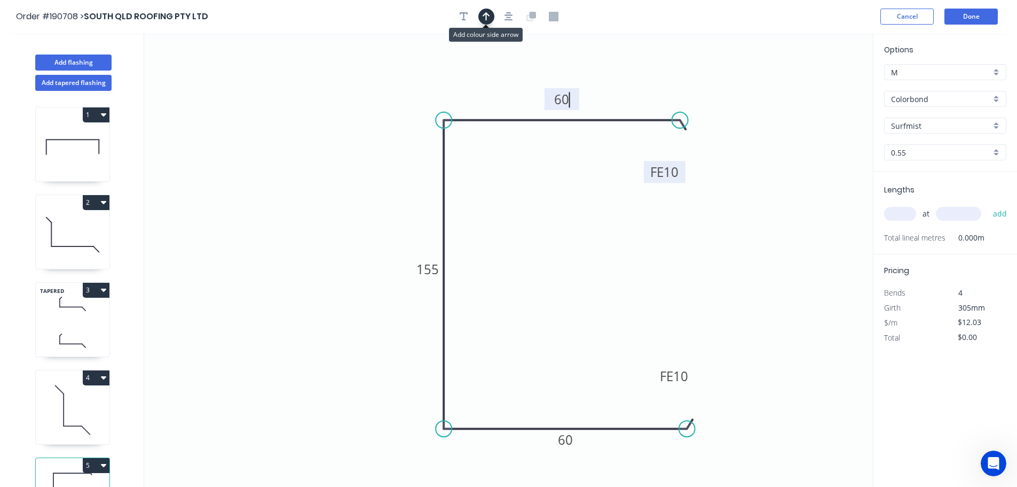
click at [483, 17] on icon "button" at bounding box center [486, 17] width 7 height 10
type input "$10.28"
drag, startPoint x: 819, startPoint y: 85, endPoint x: 387, endPoint y: 143, distance: 436.5
click at [387, 143] on icon at bounding box center [387, 132] width 10 height 34
click at [895, 213] on input "text" at bounding box center [900, 214] width 32 height 14
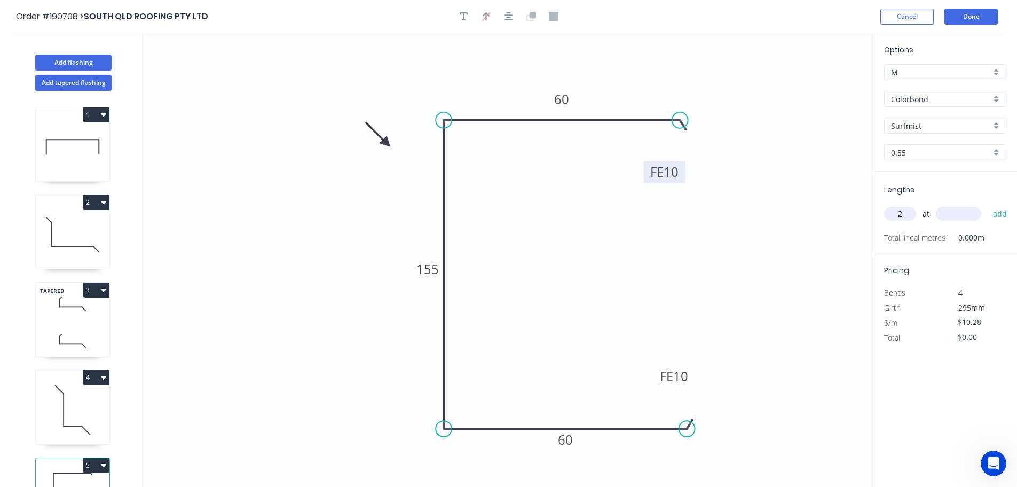
type input "2"
type input "1000"
click at [988, 205] on button "add" at bounding box center [1000, 214] width 25 height 18
type input "$20.56"
click at [75, 61] on button "Add flashing" at bounding box center [73, 62] width 76 height 16
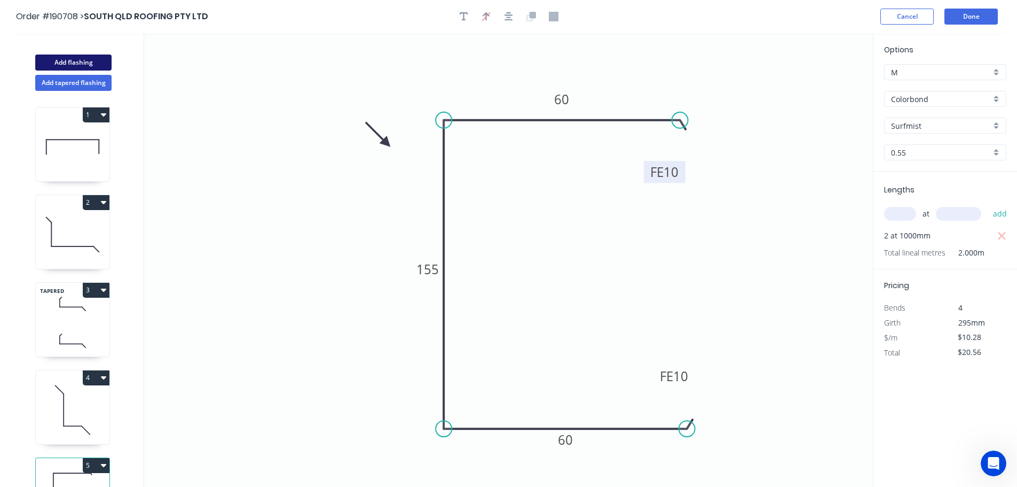
type input "$0.00"
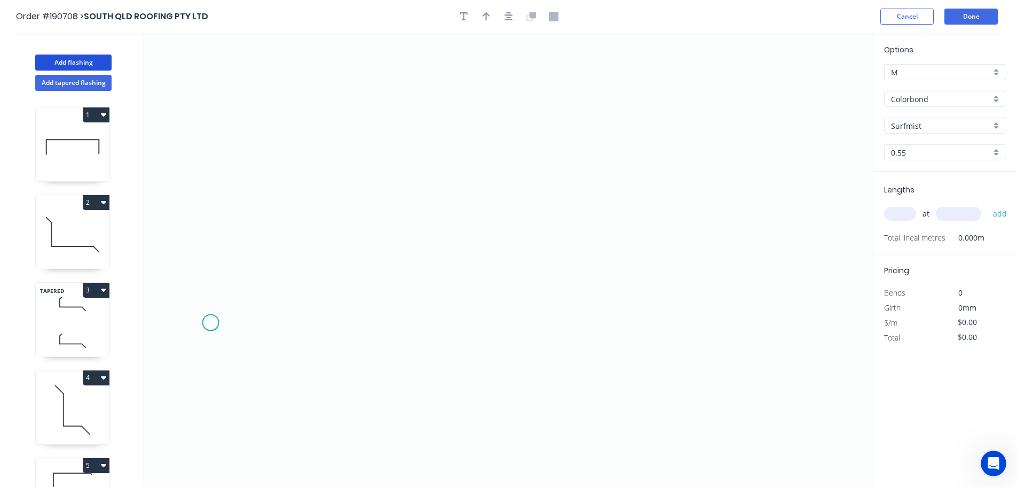
click at [210, 323] on icon "0" at bounding box center [508, 259] width 729 height 453
click at [280, 256] on icon "0" at bounding box center [508, 259] width 729 height 453
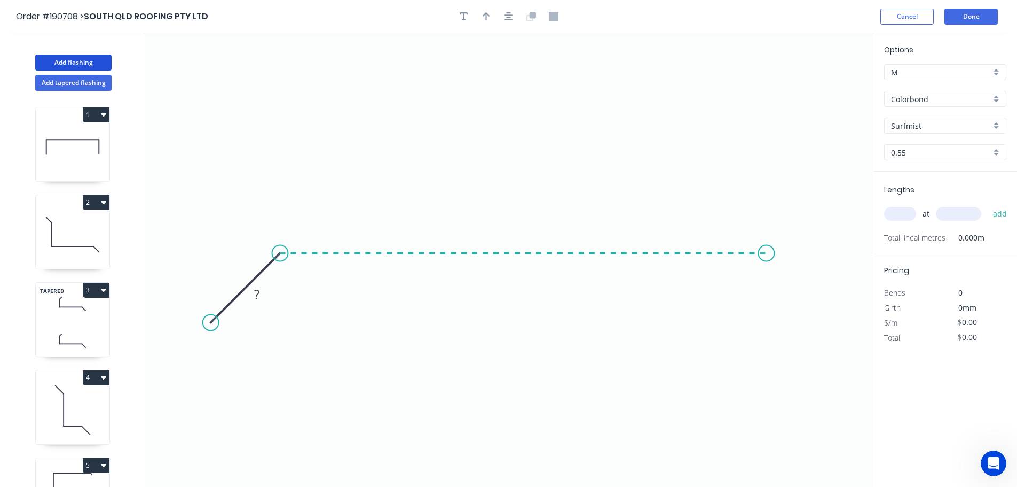
click at [767, 254] on icon "0 ?" at bounding box center [508, 259] width 729 height 453
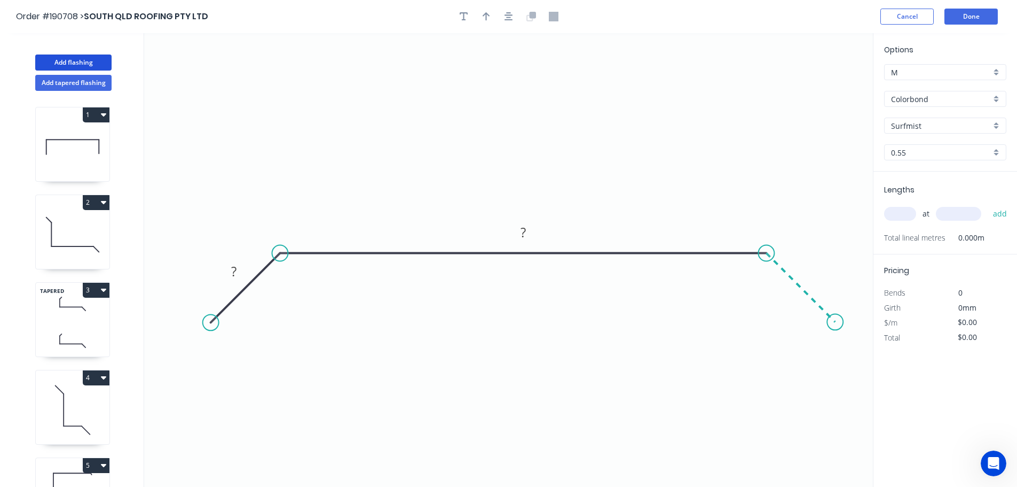
click at [836, 317] on icon "0 ? ?" at bounding box center [508, 259] width 729 height 453
click at [836, 317] on circle at bounding box center [835, 321] width 16 height 16
click at [234, 270] on tspan "?" at bounding box center [233, 271] width 5 height 18
click at [487, 18] on icon "button" at bounding box center [486, 16] width 7 height 9
type input "$8.91"
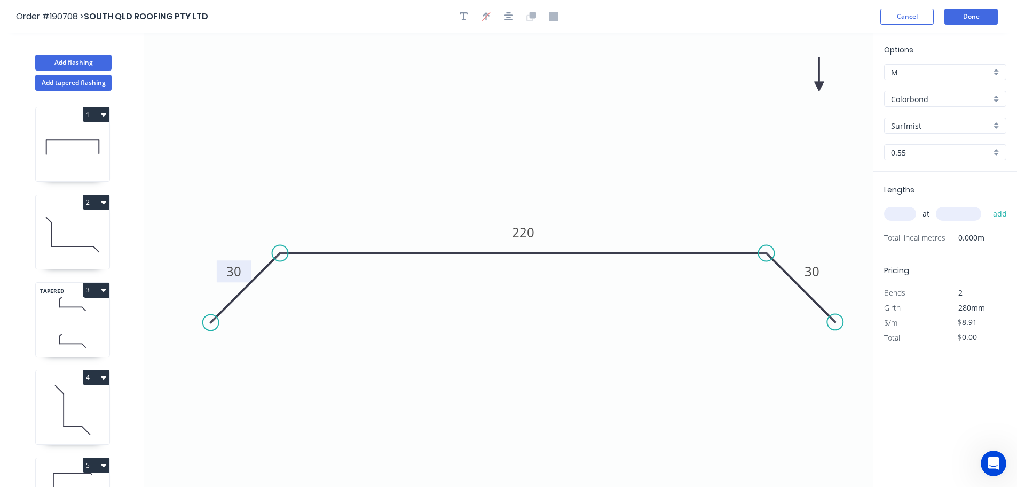
click at [820, 87] on icon at bounding box center [819, 74] width 10 height 34
drag, startPoint x: 820, startPoint y: 87, endPoint x: 645, endPoint y: 154, distance: 187.6
click at [656, 145] on icon at bounding box center [671, 129] width 31 height 31
click at [905, 211] on input "text" at bounding box center [900, 214] width 32 height 14
type input "3"
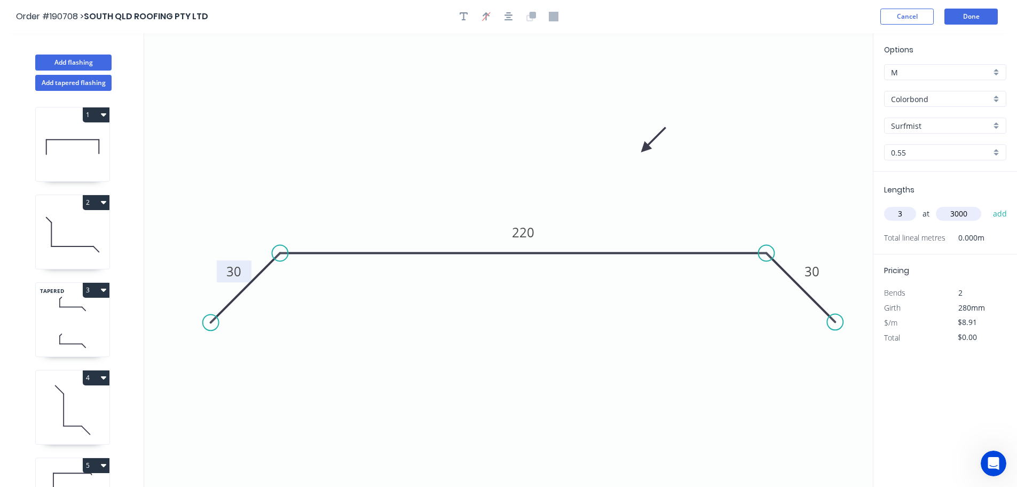
type input "3000"
click at [988, 205] on button "add" at bounding box center [1000, 214] width 25 height 18
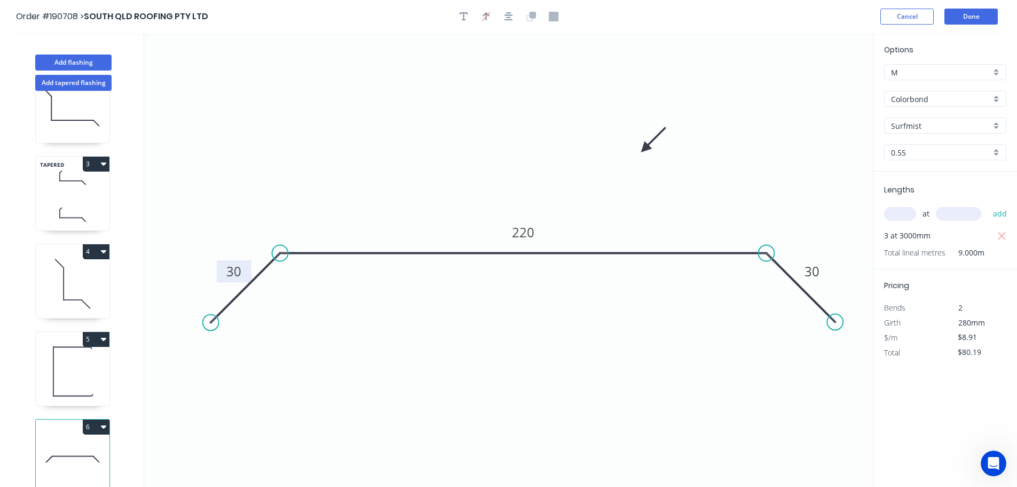
click at [103, 425] on icon "button" at bounding box center [103, 426] width 5 height 3
click at [47, 445] on div "Duplicate" at bounding box center [59, 452] width 82 height 15
type input "$0.00"
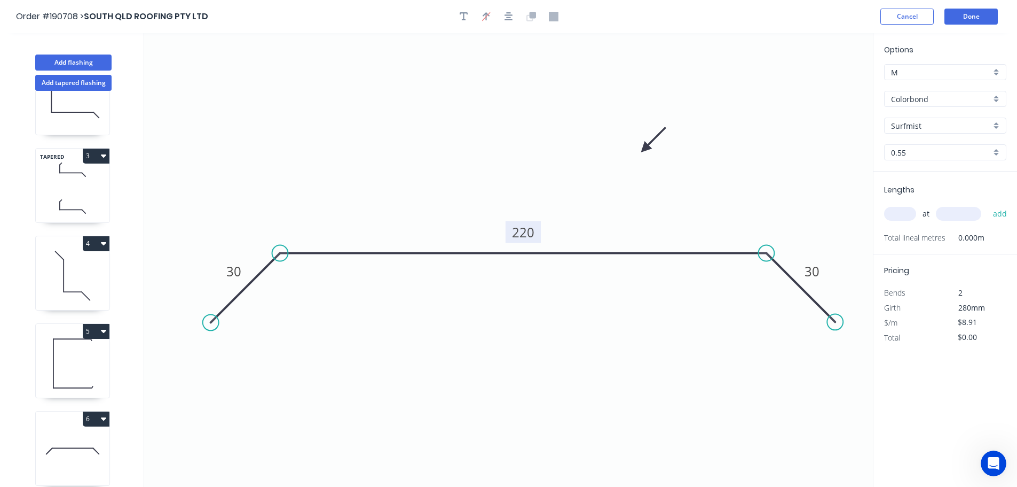
click at [528, 231] on tspan "220" at bounding box center [523, 232] width 22 height 18
click at [902, 215] on input "text" at bounding box center [900, 214] width 32 height 14
type input "$12.41"
type input "3"
type input "3000"
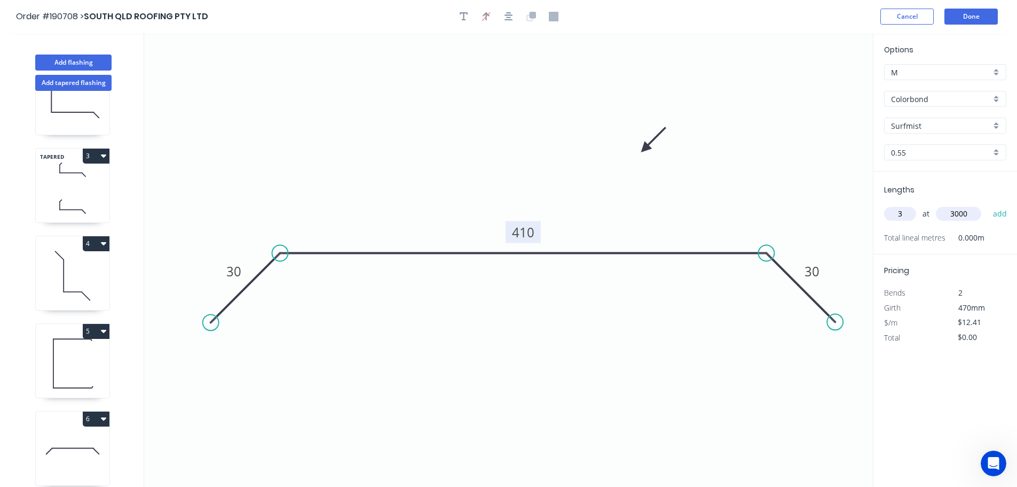
click at [988, 205] on button "add" at bounding box center [1000, 214] width 25 height 18
type input "$111.69"
click at [74, 61] on button "Add flashing" at bounding box center [73, 62] width 76 height 16
type input "$0.00"
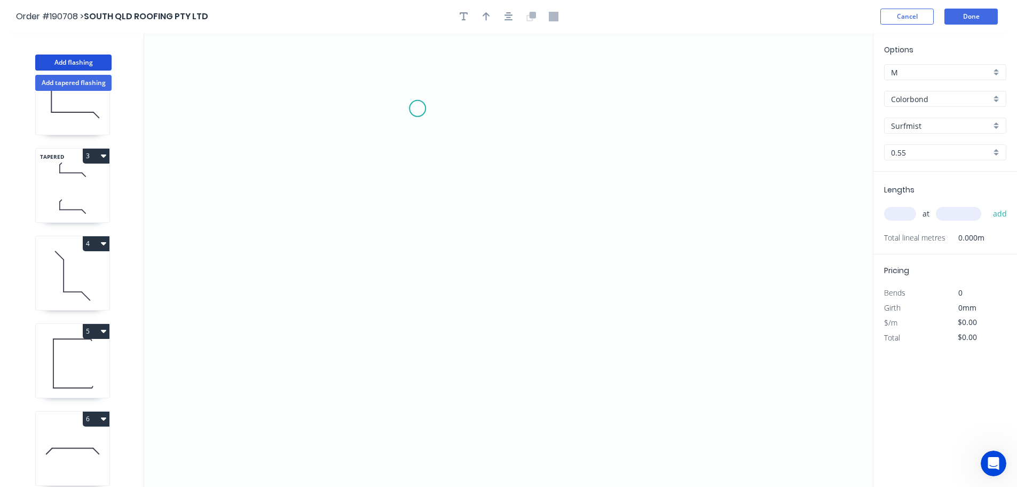
click at [418, 108] on icon "0" at bounding box center [508, 259] width 729 height 453
drag, startPoint x: 417, startPoint y: 363, endPoint x: 460, endPoint y: 364, distance: 42.7
click at [419, 363] on icon "0" at bounding box center [508, 259] width 729 height 453
click at [658, 362] on icon "0 ?" at bounding box center [508, 259] width 729 height 453
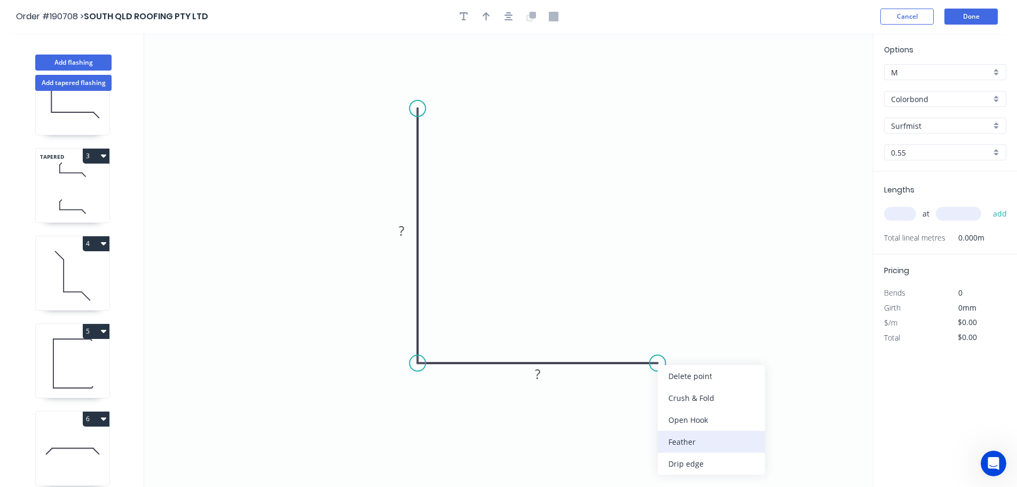
click at [686, 435] on div "Feather" at bounding box center [711, 441] width 107 height 22
click at [660, 396] on icon "0 ? FE 15 ?" at bounding box center [508, 259] width 729 height 453
drag, startPoint x: 661, startPoint y: 384, endPoint x: 659, endPoint y: 406, distance: 22.5
click at [659, 406] on rect at bounding box center [642, 403] width 42 height 22
click at [650, 403] on tspan "15" at bounding box center [648, 403] width 15 height 18
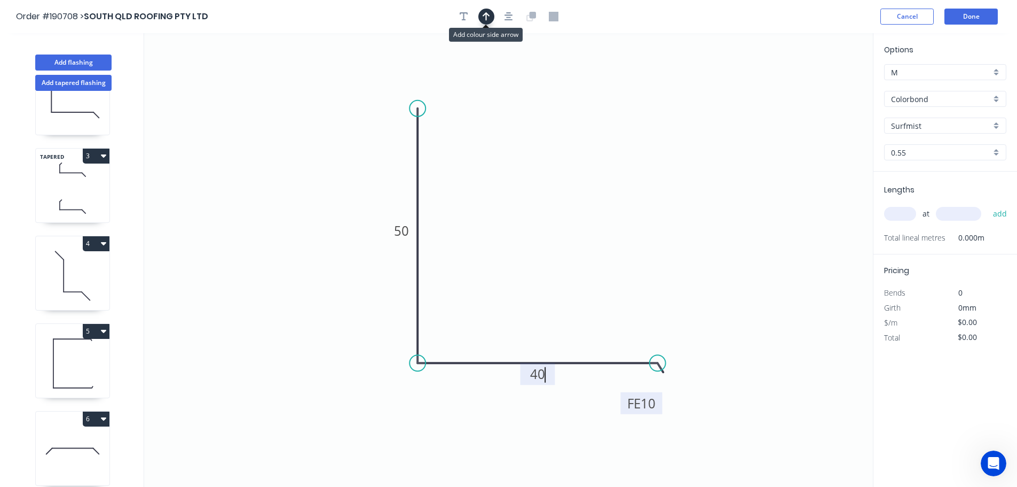
click at [485, 19] on icon "button" at bounding box center [486, 17] width 7 height 10
type input "$5.40"
click at [822, 85] on icon at bounding box center [819, 74] width 10 height 34
drag, startPoint x: 821, startPoint y: 85, endPoint x: 613, endPoint y: 192, distance: 233.8
click at [613, 175] on icon at bounding box center [621, 159] width 31 height 31
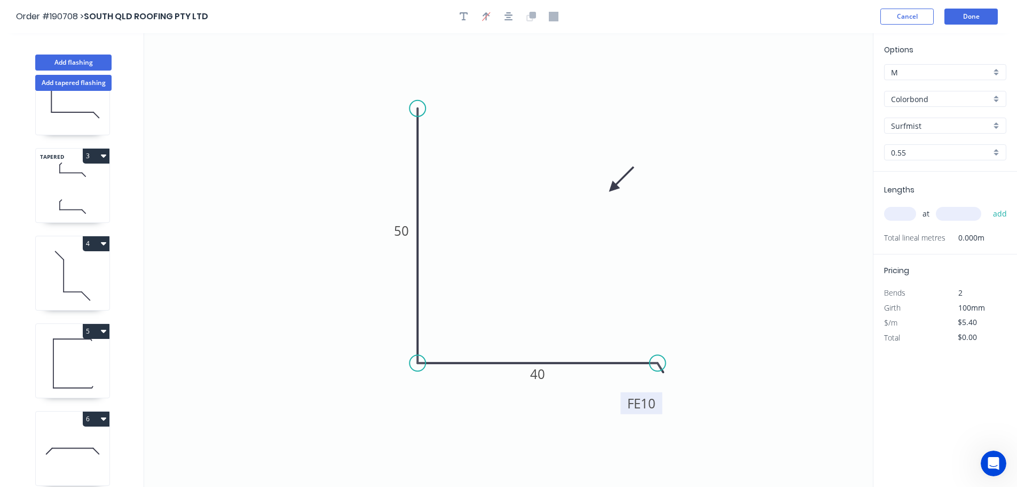
click at [889, 209] on input "text" at bounding box center [900, 214] width 32 height 14
type input "4"
type input "3000"
click at [988, 205] on button "add" at bounding box center [1000, 214] width 25 height 18
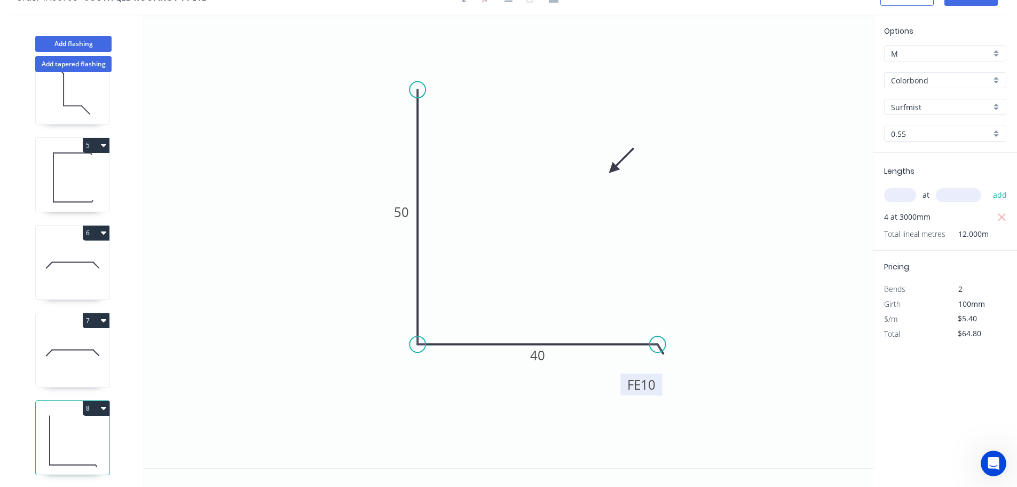
scroll to position [20, 0]
click at [105, 402] on icon "button" at bounding box center [103, 406] width 5 height 9
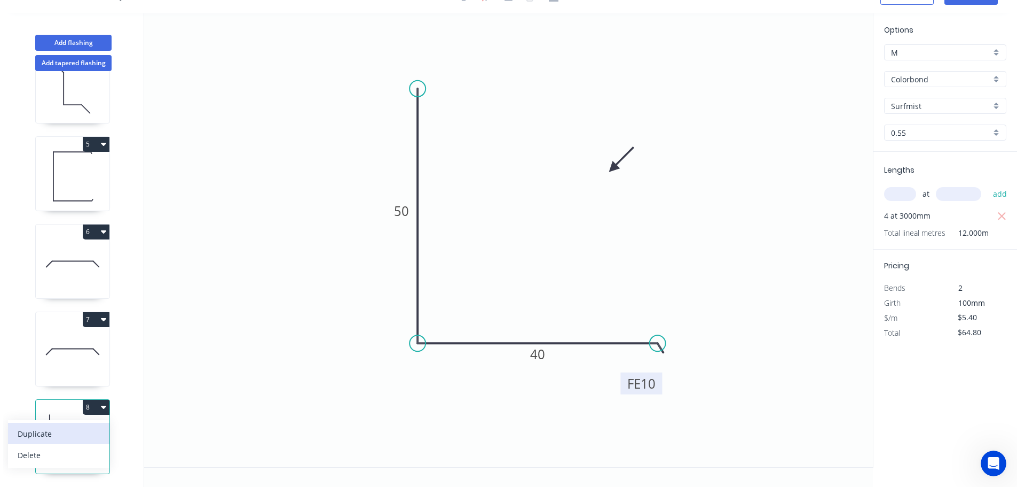
click at [45, 426] on div "Duplicate" at bounding box center [59, 433] width 82 height 15
type input "$0.00"
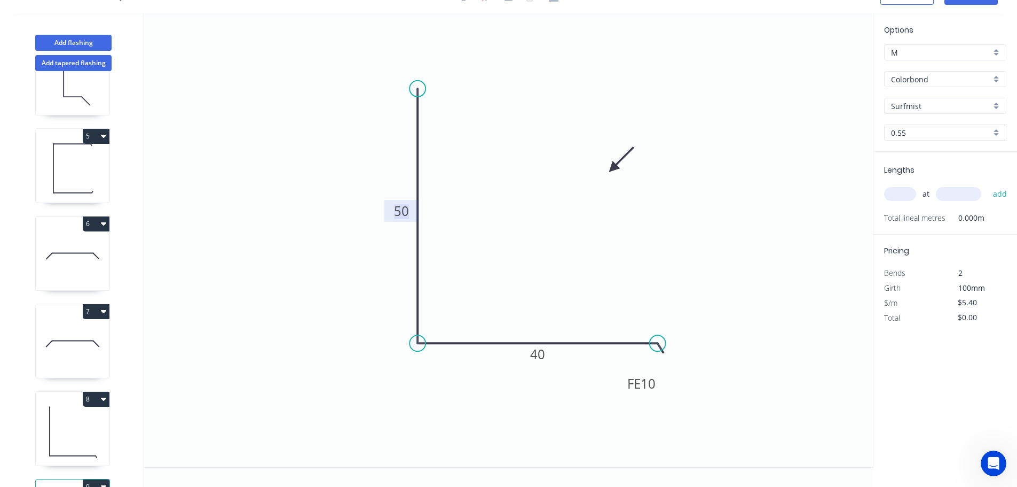
click at [405, 210] on tspan "50" at bounding box center [401, 211] width 15 height 18
click at [903, 190] on input "text" at bounding box center [900, 194] width 32 height 14
type input "$7.16"
type input "2"
type input "1000"
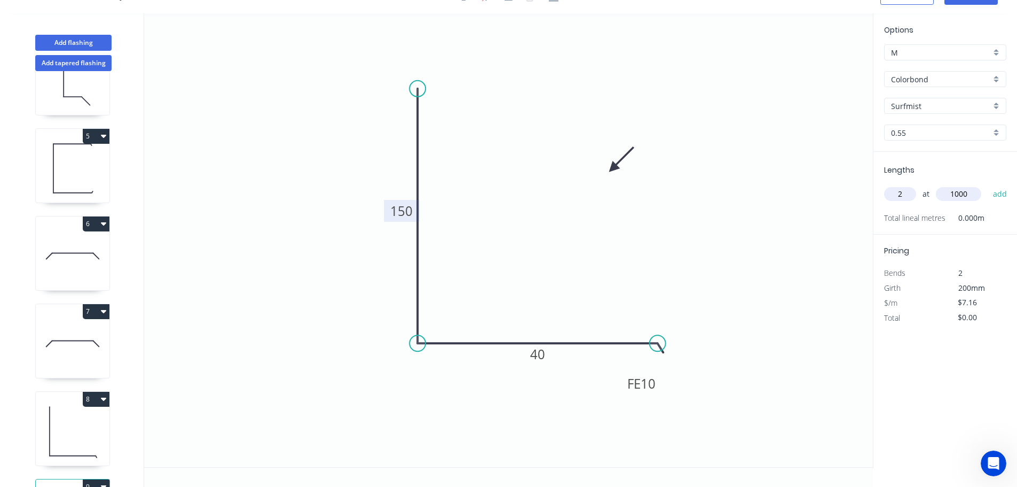
click at [988, 185] on button "add" at bounding box center [1000, 194] width 25 height 18
type input "$14.32"
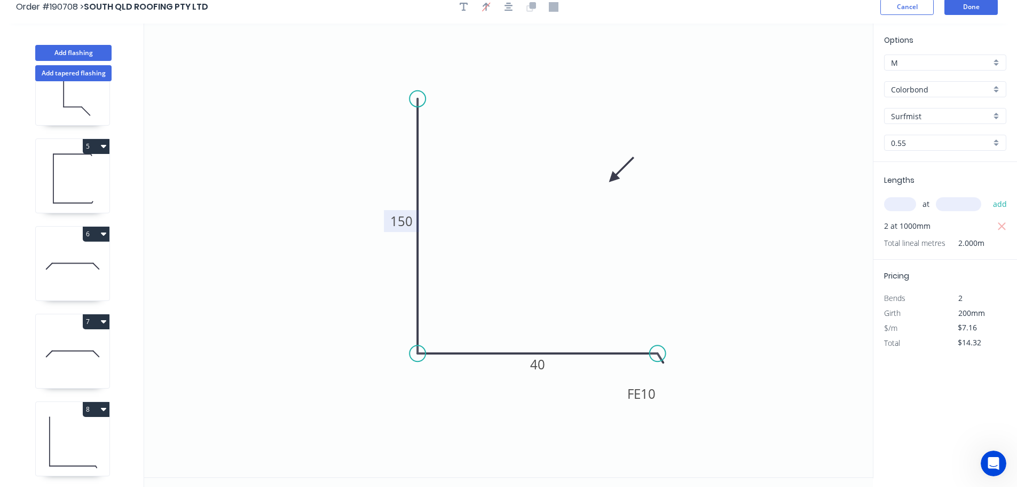
scroll to position [0, 0]
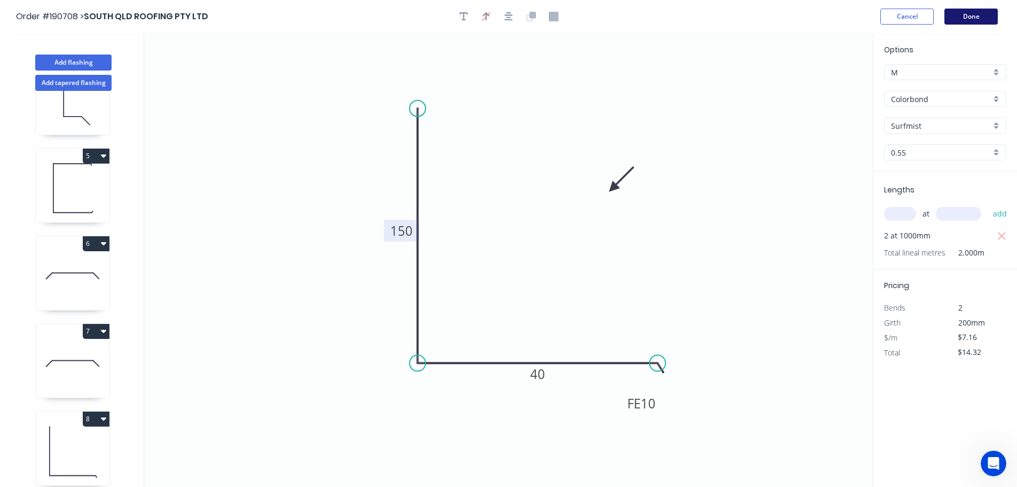
click at [982, 14] on button "Done" at bounding box center [971, 17] width 53 height 16
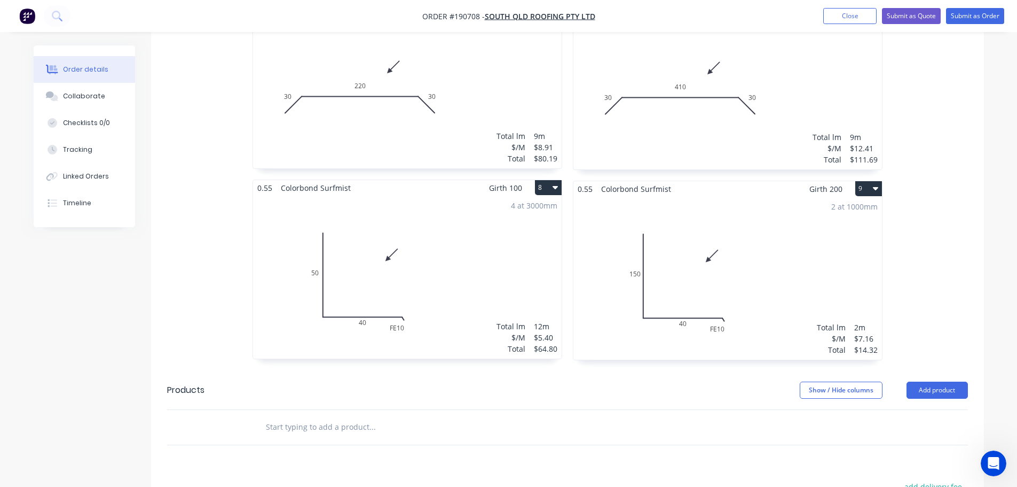
scroll to position [961, 0]
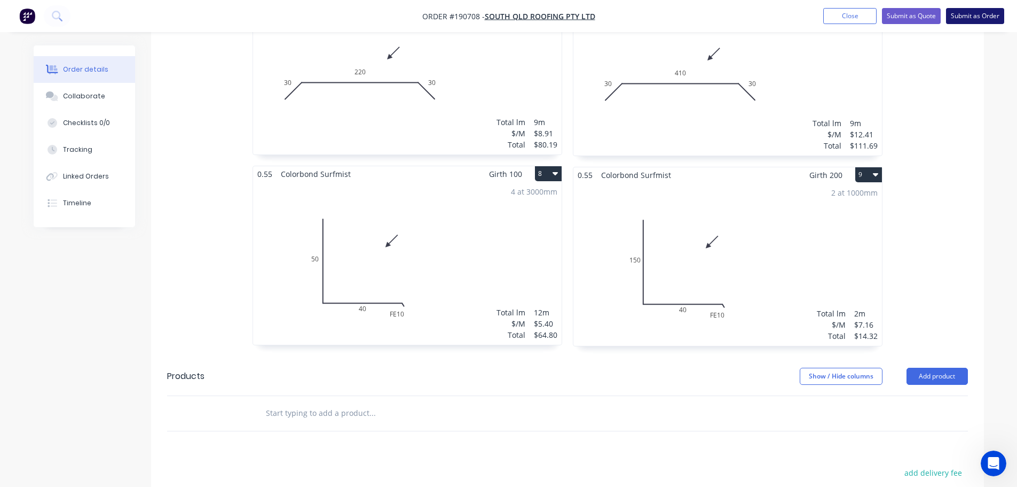
click at [993, 15] on button "Submit as Order" at bounding box center [975, 16] width 58 height 16
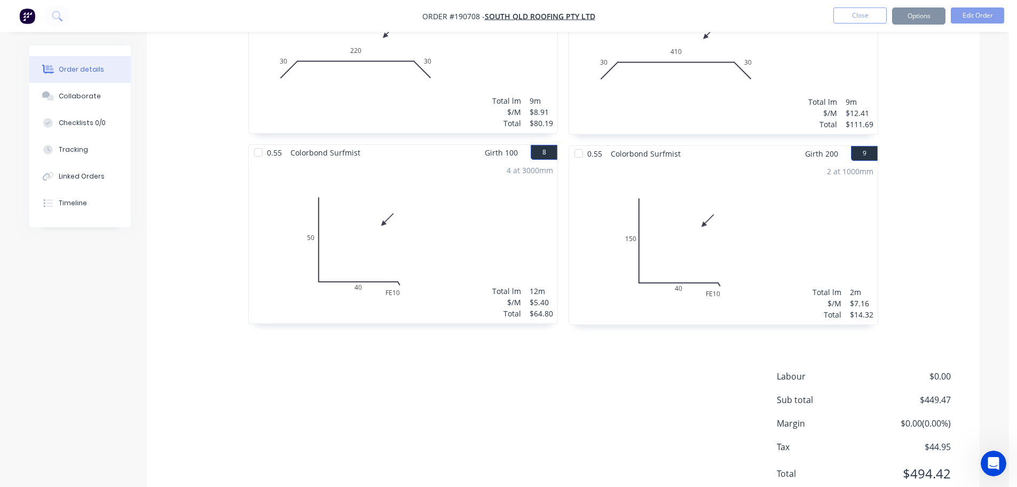
scroll to position [0, 0]
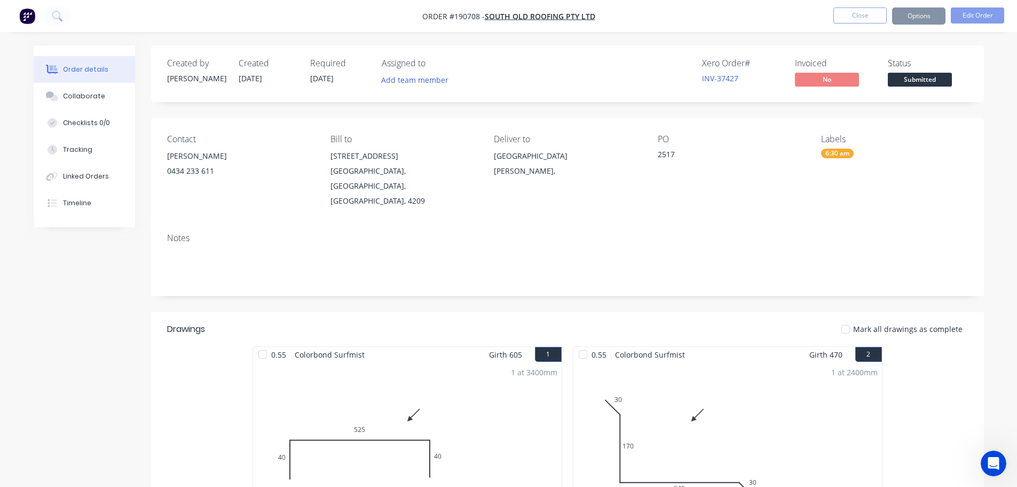
click at [920, 17] on button "Options" at bounding box center [918, 15] width 53 height 17
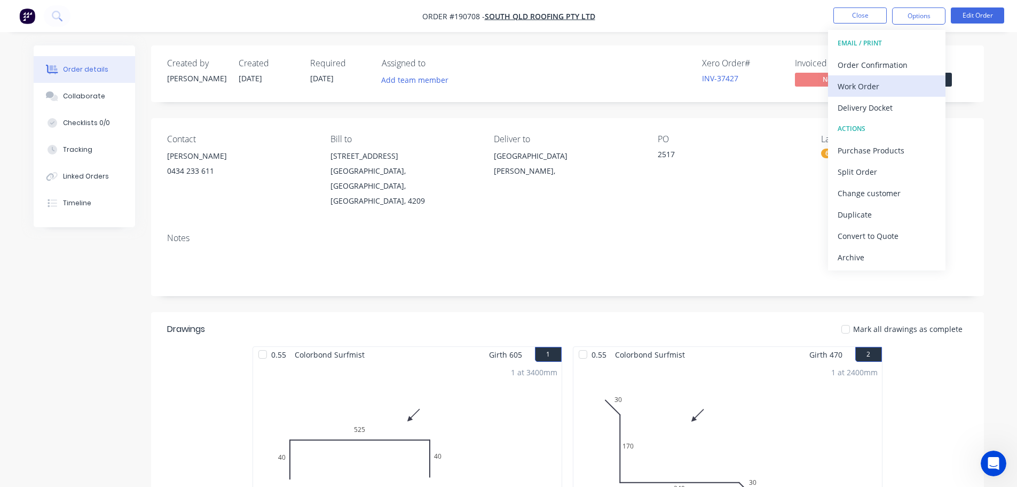
click at [848, 81] on div "Work Order" at bounding box center [887, 86] width 98 height 15
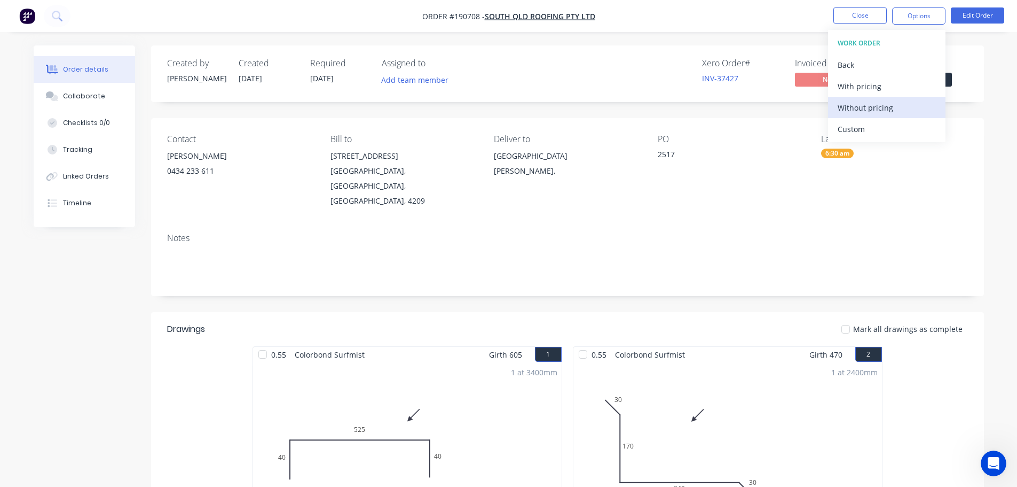
click at [853, 109] on div "Without pricing" at bounding box center [887, 107] width 98 height 15
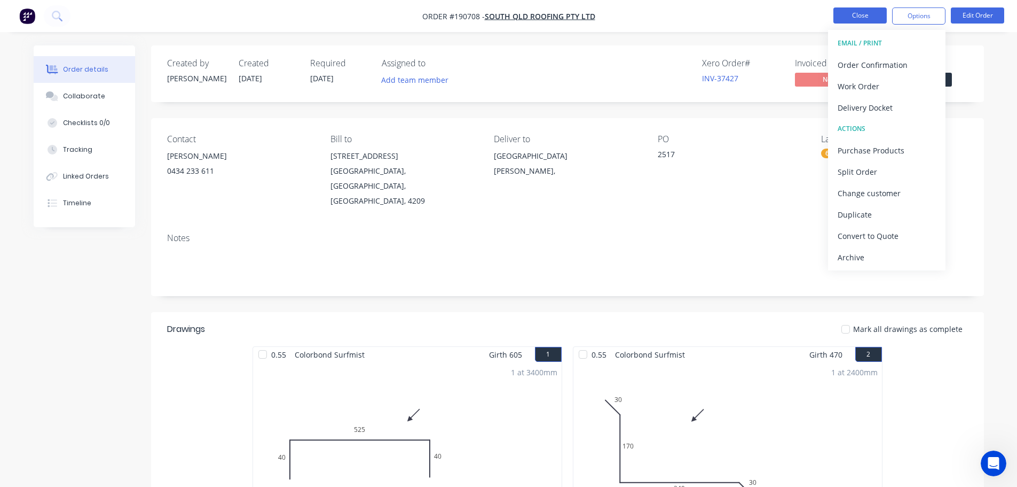
click at [866, 13] on button "Close" at bounding box center [860, 15] width 53 height 16
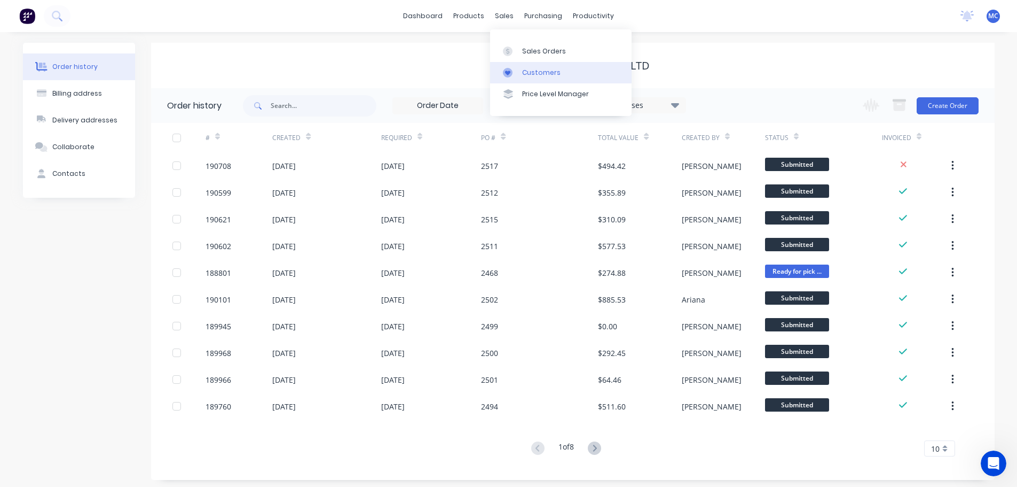
click at [530, 73] on div "Customers" at bounding box center [541, 73] width 38 height 10
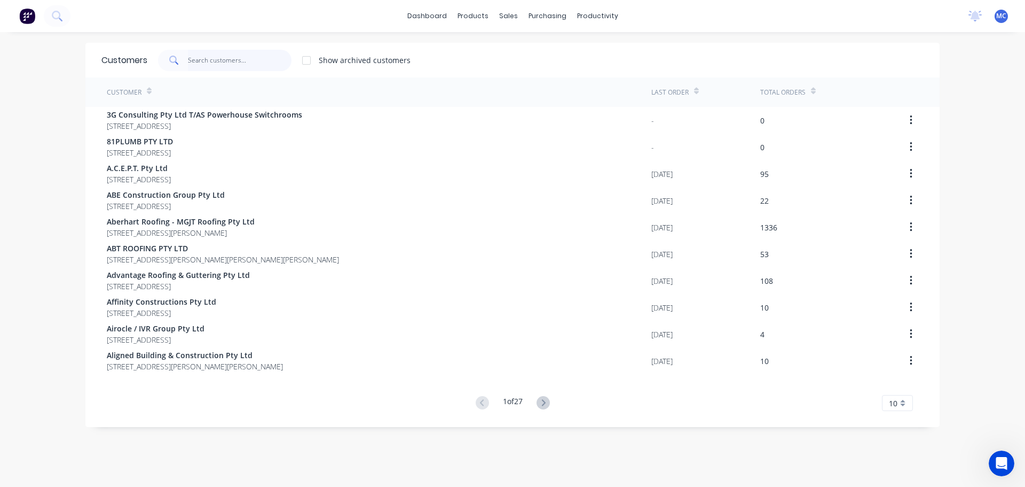
click at [206, 62] on input "text" at bounding box center [240, 60] width 104 height 21
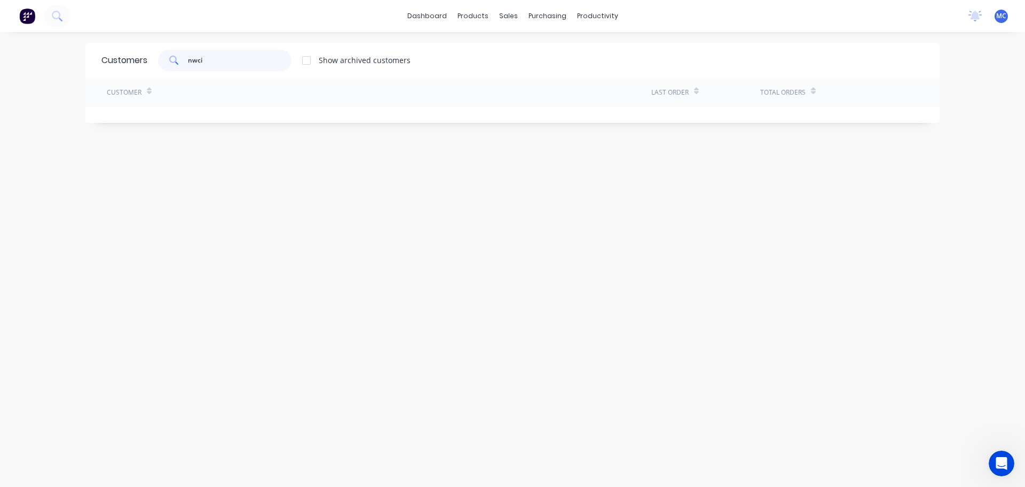
drag, startPoint x: 215, startPoint y: 62, endPoint x: 175, endPoint y: 63, distance: 39.5
click at [175, 63] on div "nwci" at bounding box center [225, 60] width 134 height 21
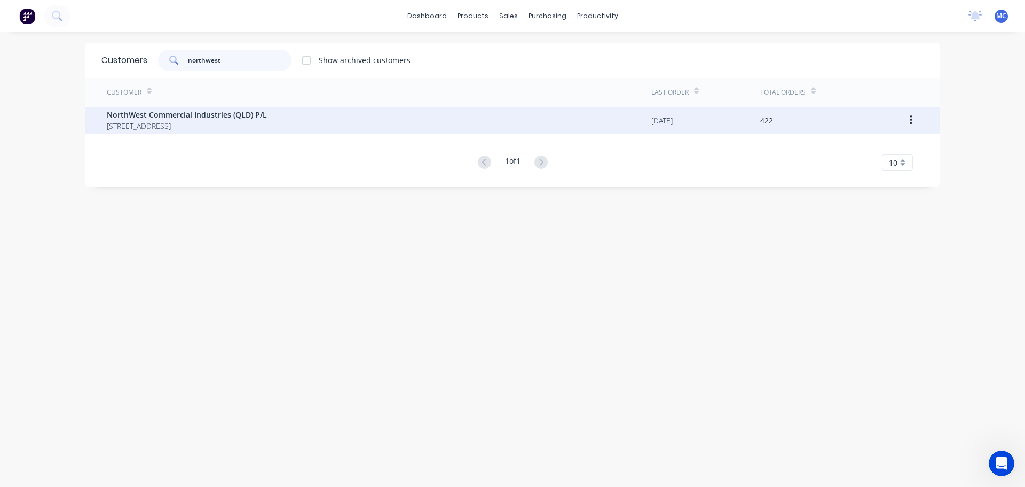
type input "northwest"
click at [170, 118] on span "NorthWest Commercial Industries (QLD) P/L" at bounding box center [187, 114] width 160 height 11
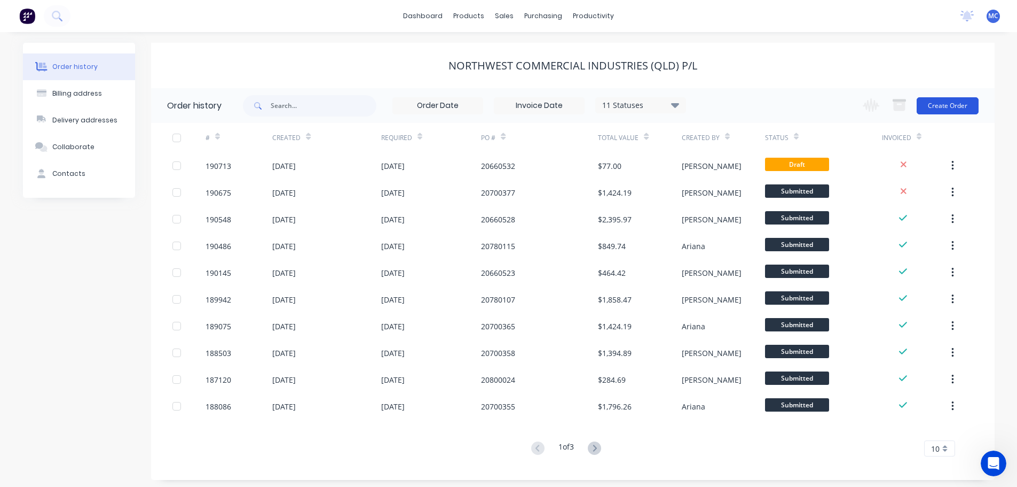
click at [936, 100] on button "Create Order" at bounding box center [948, 105] width 62 height 17
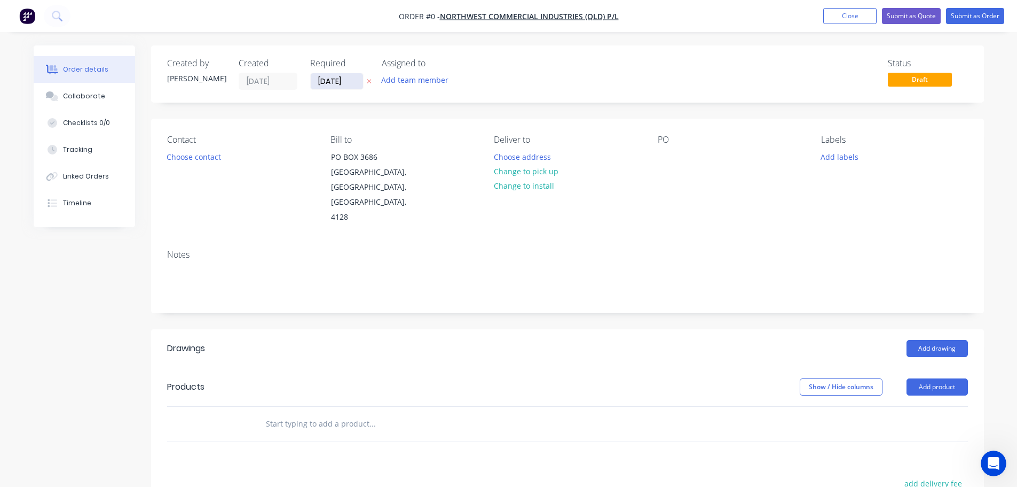
drag, startPoint x: 340, startPoint y: 78, endPoint x: 339, endPoint y: 84, distance: 6.5
click at [340, 78] on input "[DATE]" at bounding box center [337, 81] width 52 height 16
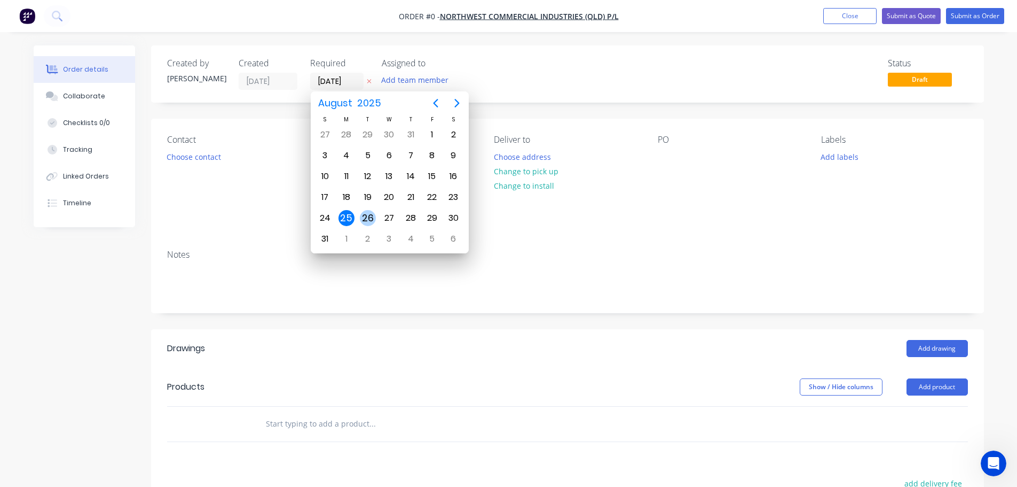
click at [370, 216] on div "26" at bounding box center [368, 218] width 16 height 16
type input "[DATE]"
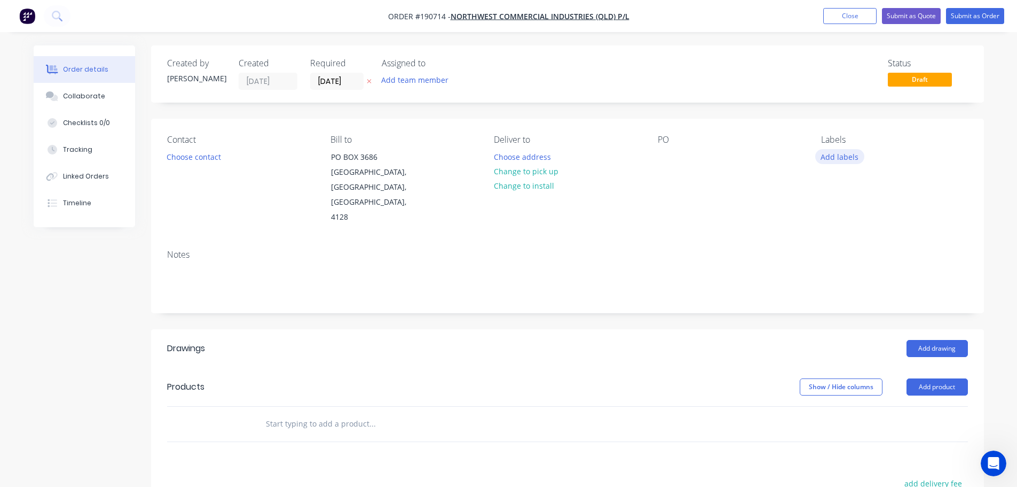
click at [845, 159] on button "Add labels" at bounding box center [839, 156] width 49 height 14
click at [841, 326] on div at bounding box center [840, 326] width 21 height 21
click at [756, 249] on div "Notes" at bounding box center [567, 254] width 801 height 10
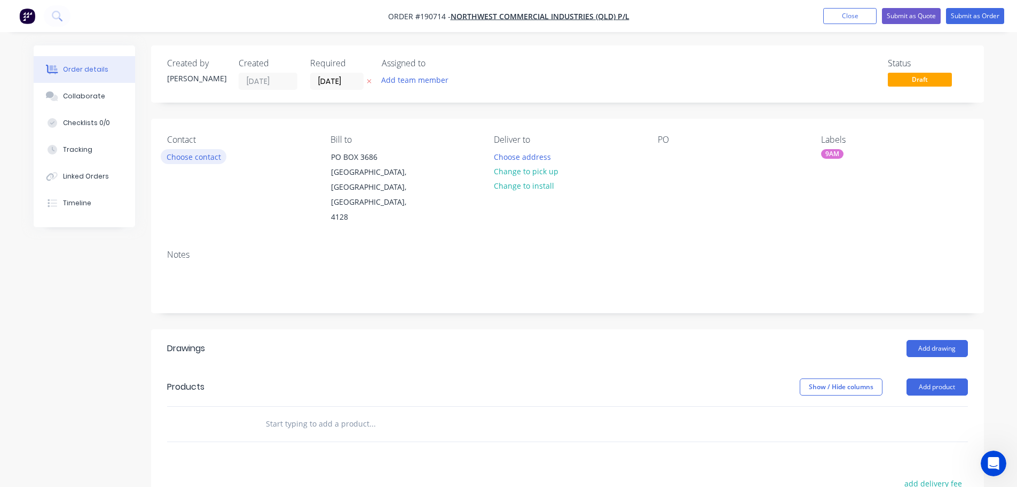
click at [203, 158] on button "Choose contact" at bounding box center [194, 156] width 66 height 14
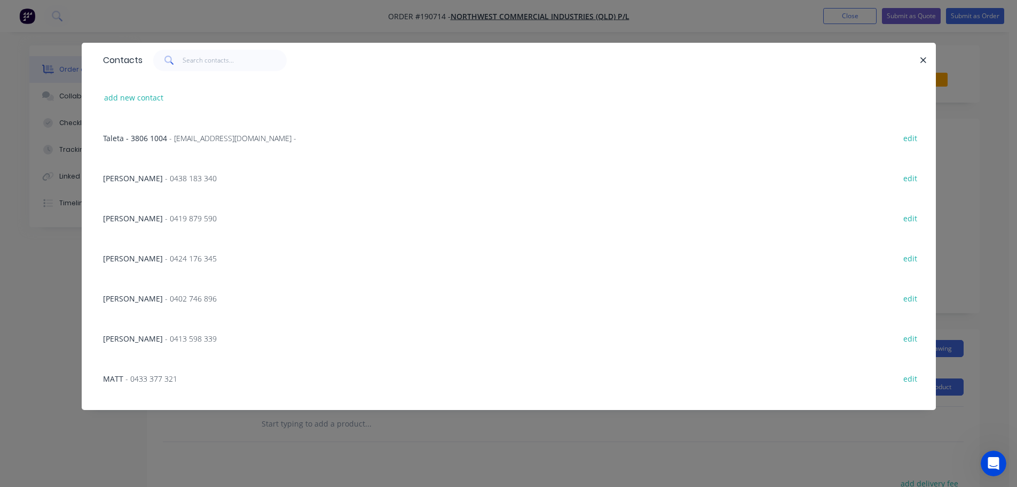
click at [156, 259] on span "[PERSON_NAME]" at bounding box center [133, 258] width 60 height 10
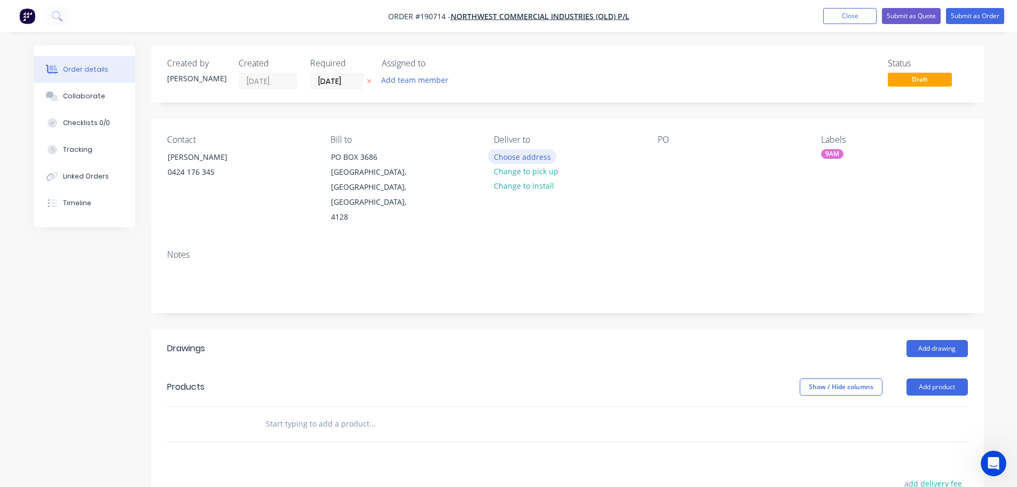
click at [518, 157] on button "Choose address" at bounding box center [522, 156] width 68 height 14
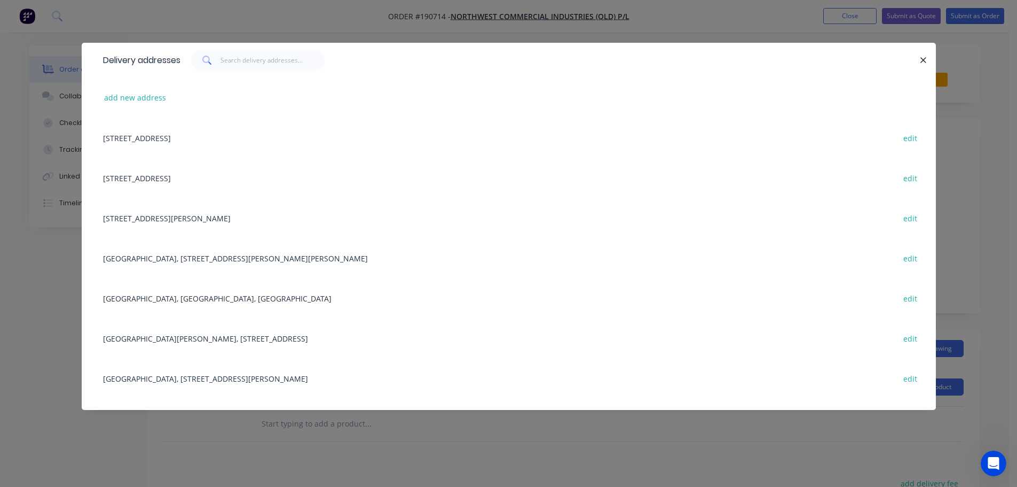
click at [178, 257] on div "[GEOGRAPHIC_DATA], [STREET_ADDRESS][PERSON_NAME][PERSON_NAME] edit" at bounding box center [509, 258] width 822 height 40
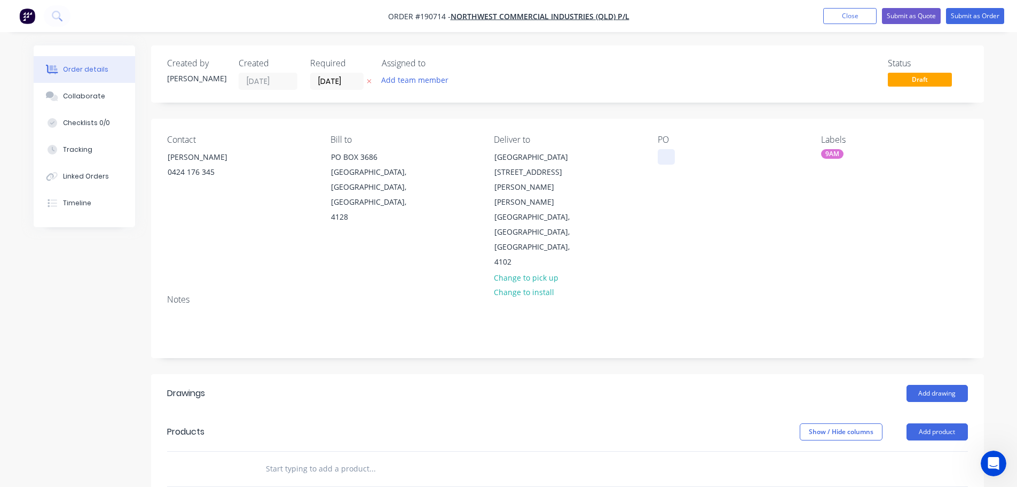
click at [668, 150] on div at bounding box center [666, 156] width 17 height 15
click at [828, 294] on div "Notes" at bounding box center [567, 299] width 801 height 10
click at [947, 385] on button "Add drawing" at bounding box center [937, 393] width 61 height 17
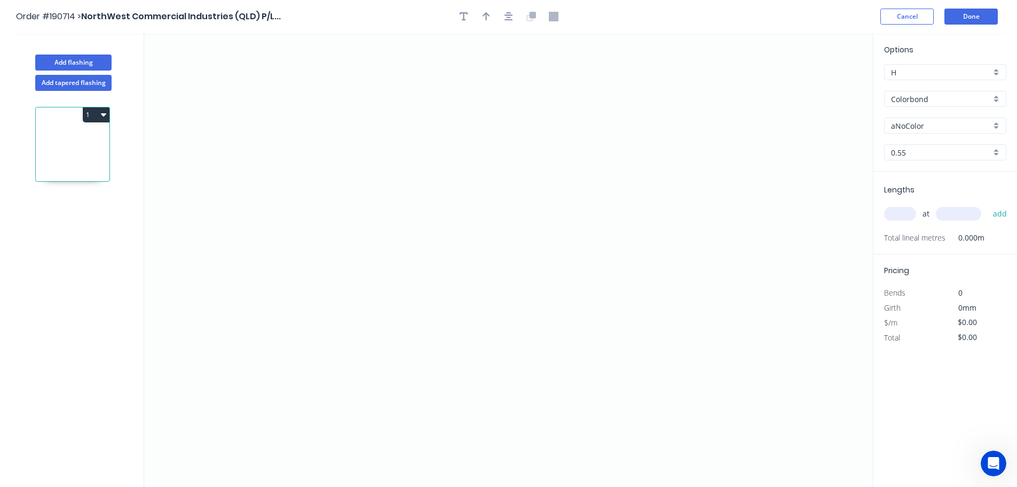
click at [923, 98] on input "Colorbond" at bounding box center [941, 98] width 100 height 11
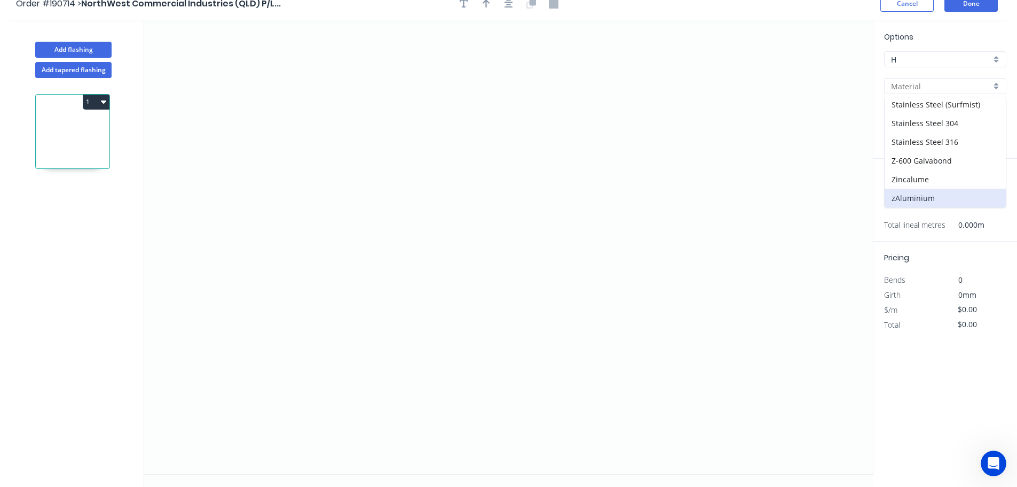
scroll to position [20, 0]
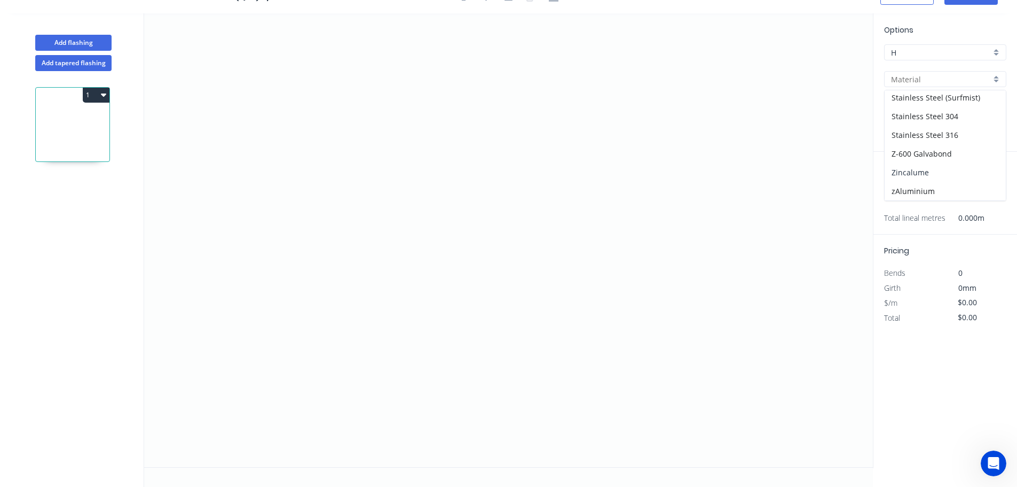
click at [915, 170] on div "Zincalume" at bounding box center [945, 172] width 121 height 19
type input "Zincalume"
click at [907, 132] on input "0.55" at bounding box center [941, 132] width 100 height 11
click at [901, 189] on div "1.0" at bounding box center [945, 190] width 121 height 19
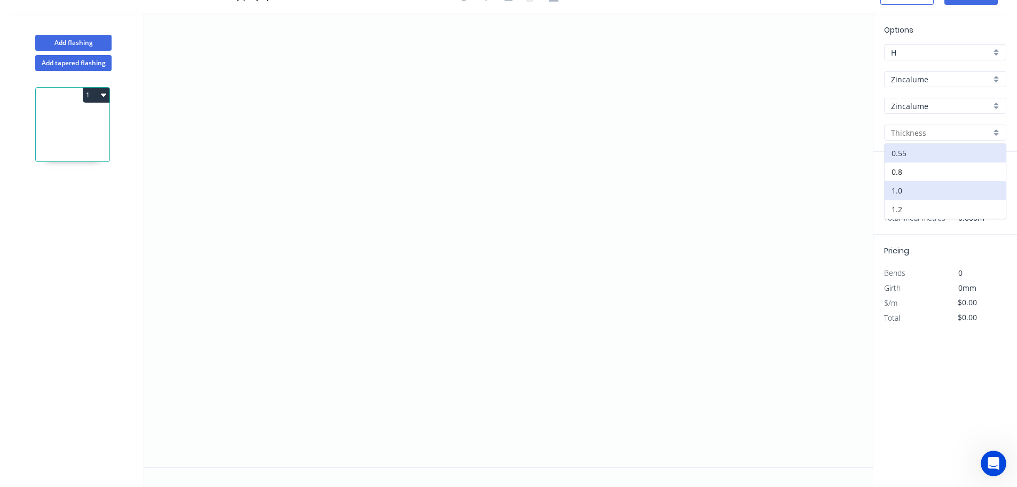
type input "1.0"
click at [900, 195] on input "text" at bounding box center [900, 194] width 32 height 14
type input "3"
type input "3600"
click at [988, 185] on button "add" at bounding box center [1000, 194] width 25 height 18
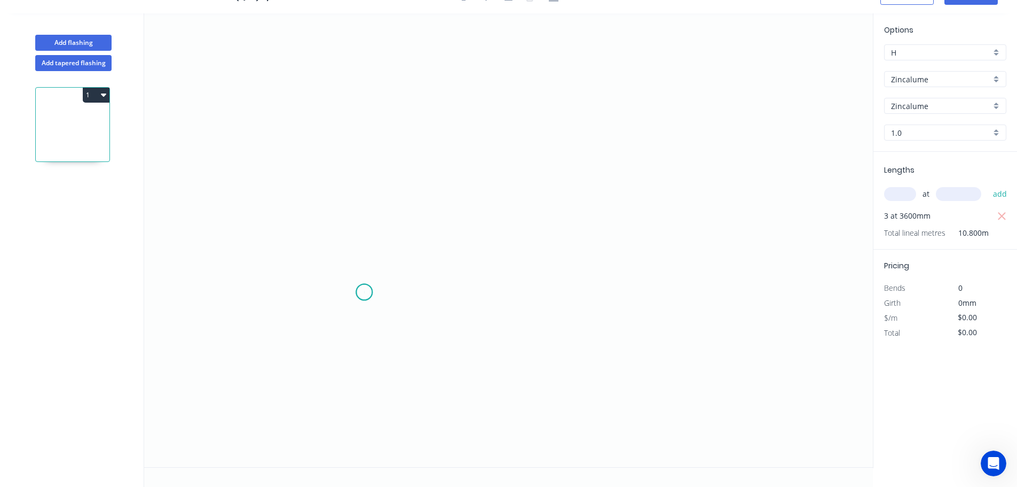
click at [364, 292] on icon "0" at bounding box center [508, 239] width 729 height 453
click at [642, 295] on icon "0" at bounding box center [508, 239] width 729 height 453
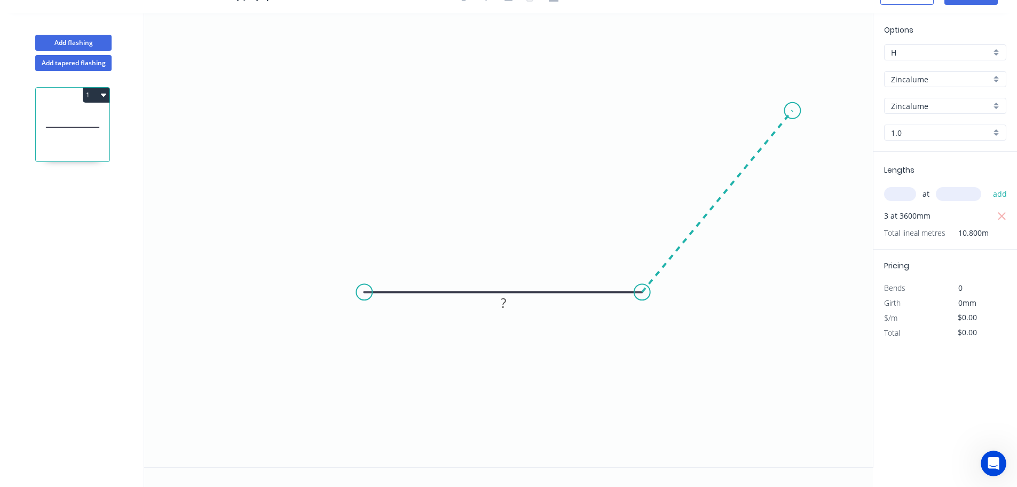
click at [793, 111] on icon "0 ?" at bounding box center [508, 239] width 729 height 453
click at [793, 111] on circle at bounding box center [793, 111] width 16 height 16
drag, startPoint x: 506, startPoint y: 303, endPoint x: 504, endPoint y: 297, distance: 6.0
click at [506, 302] on g "?" at bounding box center [503, 303] width 21 height 18
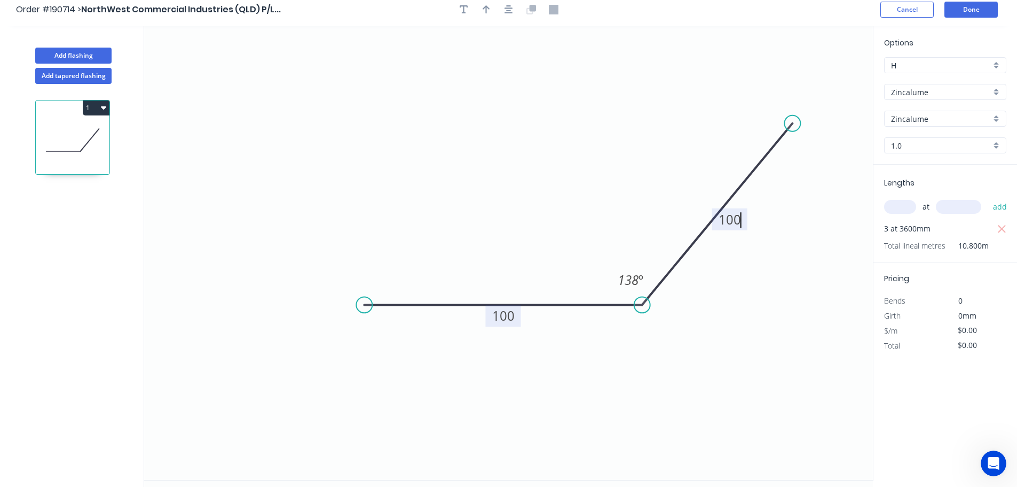
scroll to position [0, 0]
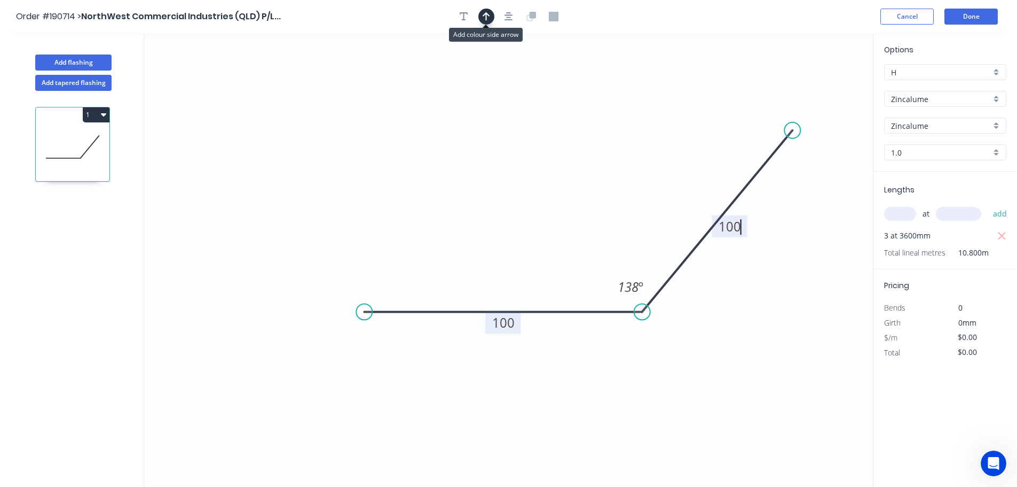
click at [483, 18] on icon "button" at bounding box center [486, 17] width 7 height 10
type input "$11.87"
type input "$128.20"
drag, startPoint x: 819, startPoint y: 84, endPoint x: 531, endPoint y: 175, distance: 301.8
click at [531, 175] on icon at bounding box center [535, 165] width 10 height 34
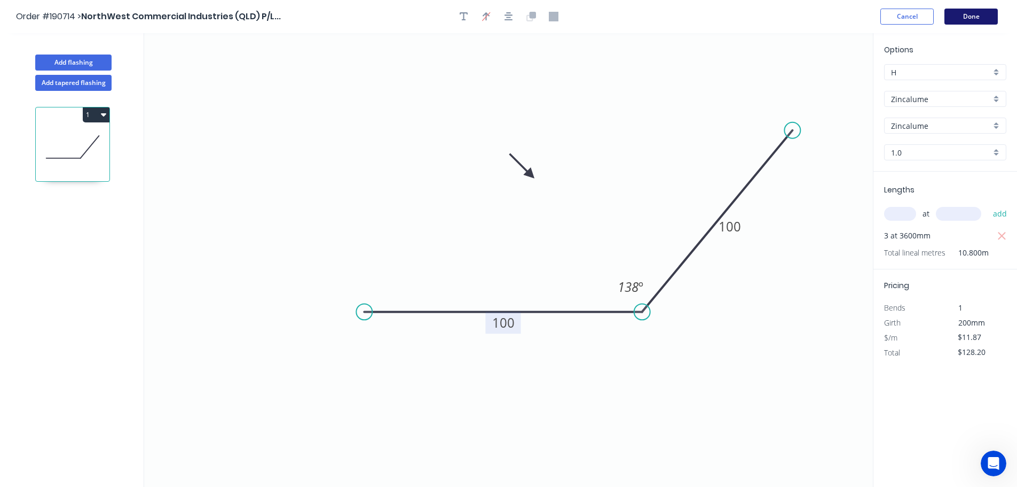
click at [983, 18] on button "Done" at bounding box center [971, 17] width 53 height 16
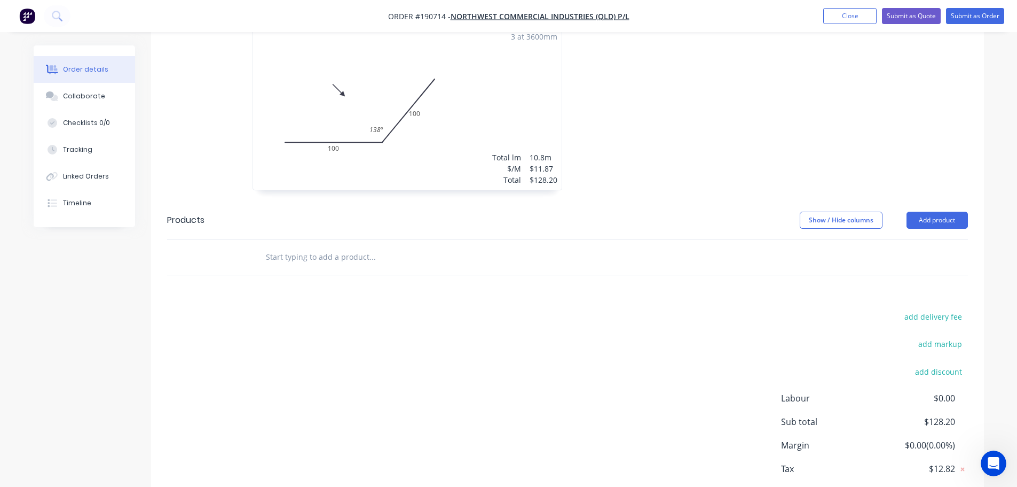
scroll to position [418, 0]
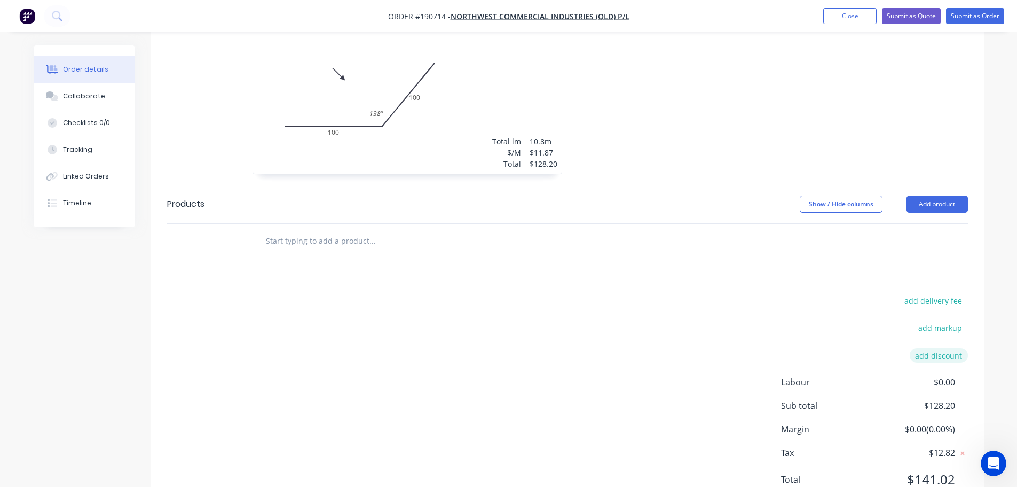
click at [947, 348] on button "add discount" at bounding box center [939, 355] width 58 height 14
click at [934, 351] on input at bounding box center [927, 359] width 48 height 16
type input "100"
click at [813, 225] on div "Drawings Add drawing 1.0 Zincalume Zincalume Girth 200 1 0 100 100 138 º 0 100 …" at bounding box center [567, 237] width 833 height 556
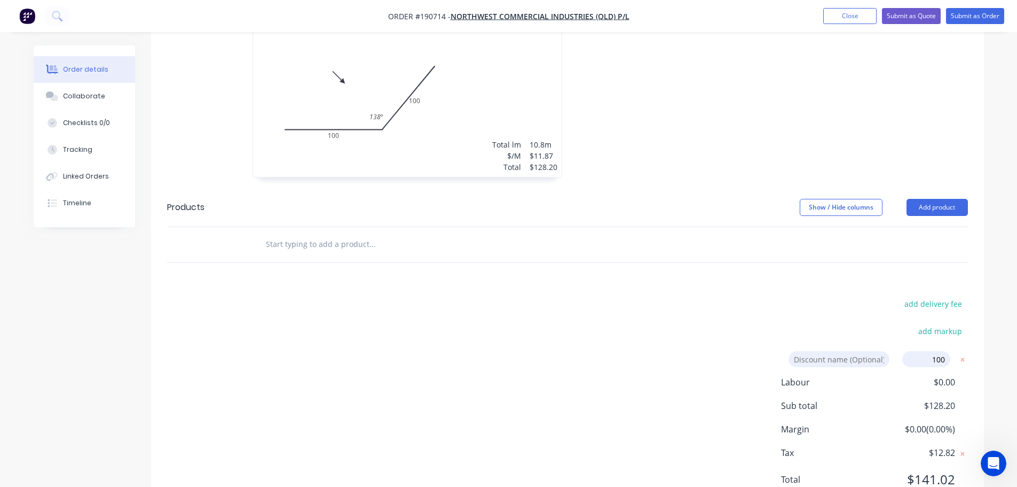
click at [830, 351] on input at bounding box center [839, 359] width 101 height 16
type input "Remake folded"
click at [605, 245] on div "Drawings Add drawing 1.0 Zincalume Zincalume Girth 200 1 0 100 100 138 º 0 100 …" at bounding box center [567, 251] width 833 height 584
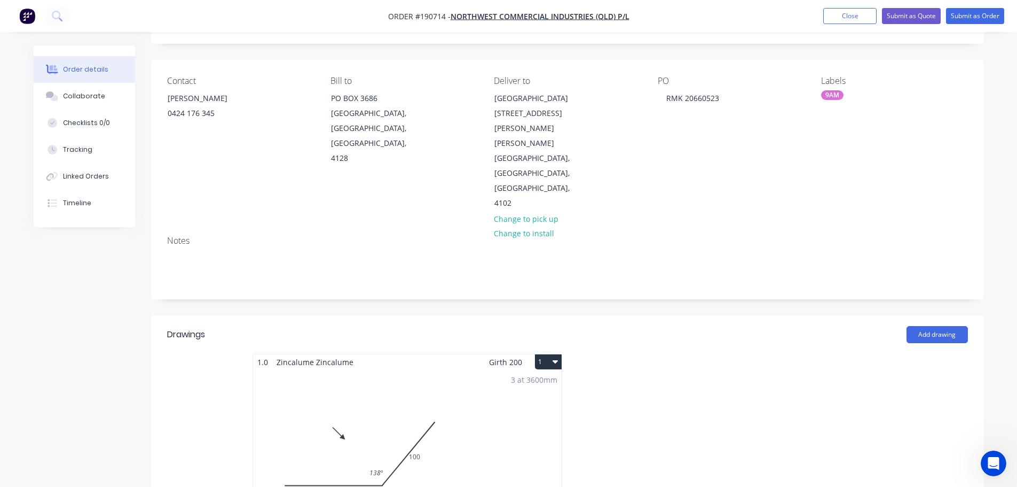
scroll to position [160, 0]
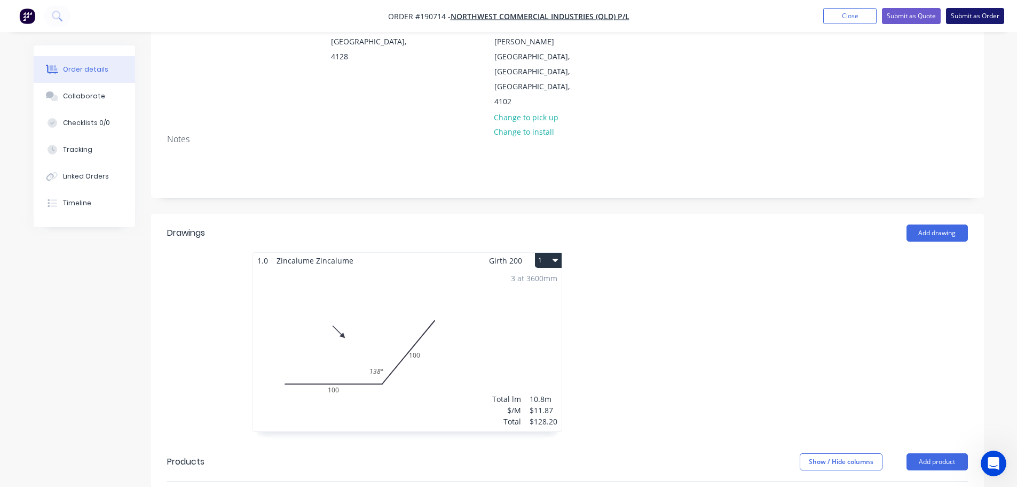
click at [985, 15] on button "Submit as Order" at bounding box center [975, 16] width 58 height 16
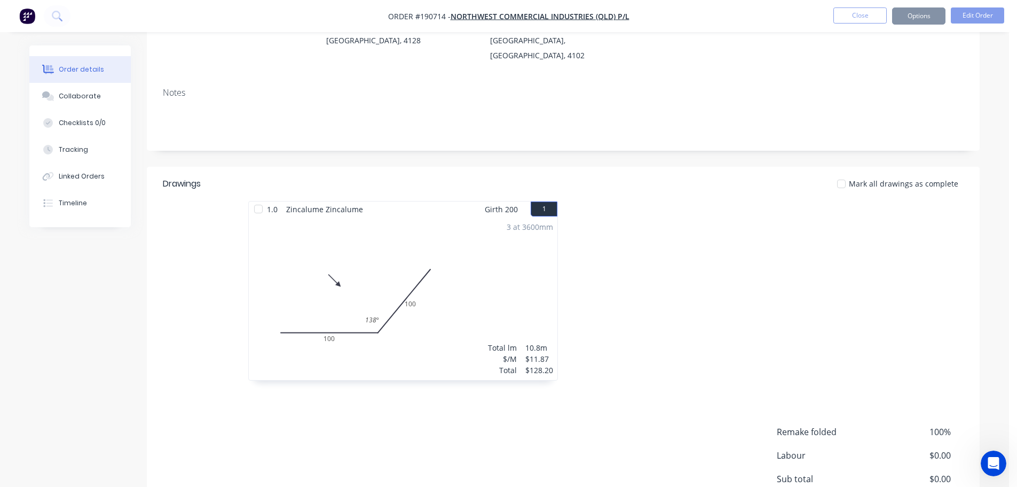
scroll to position [0, 0]
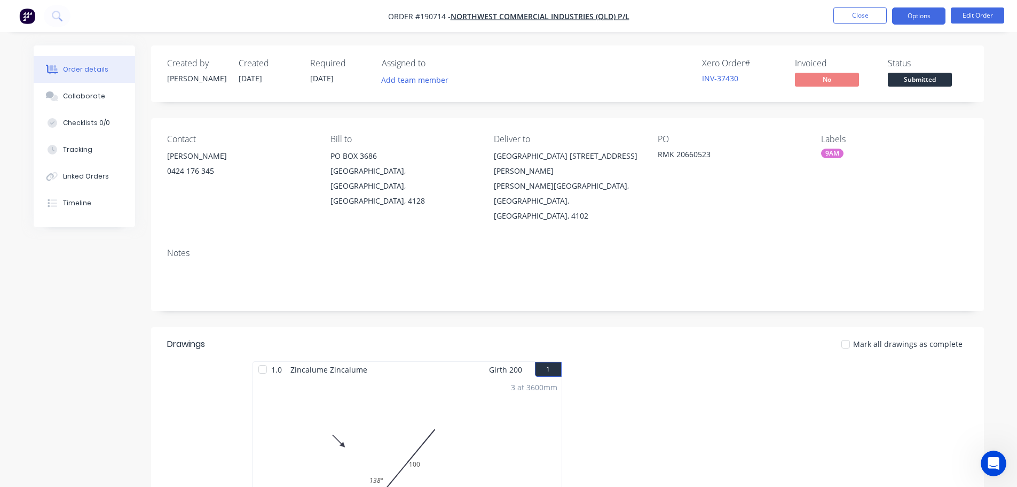
click at [917, 15] on button "Options" at bounding box center [918, 15] width 53 height 17
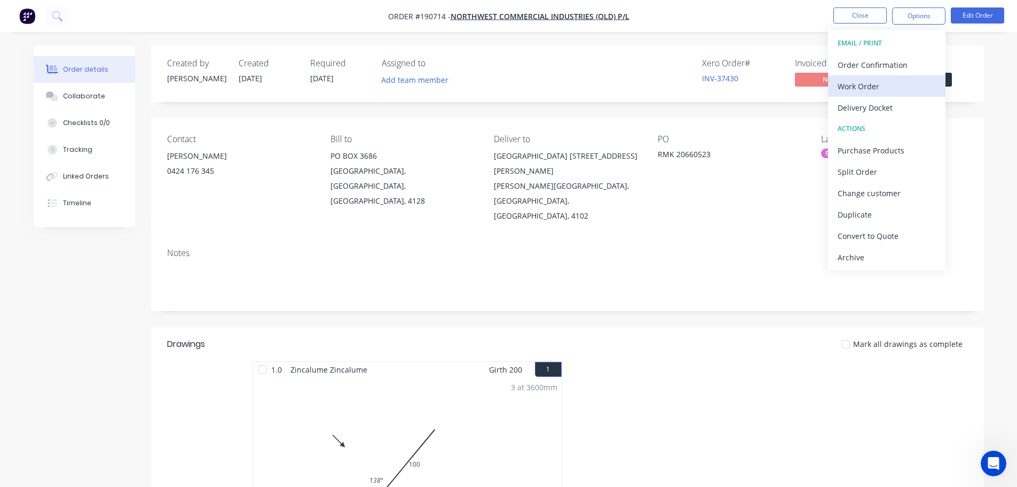
click at [859, 83] on div "Work Order" at bounding box center [887, 86] width 98 height 15
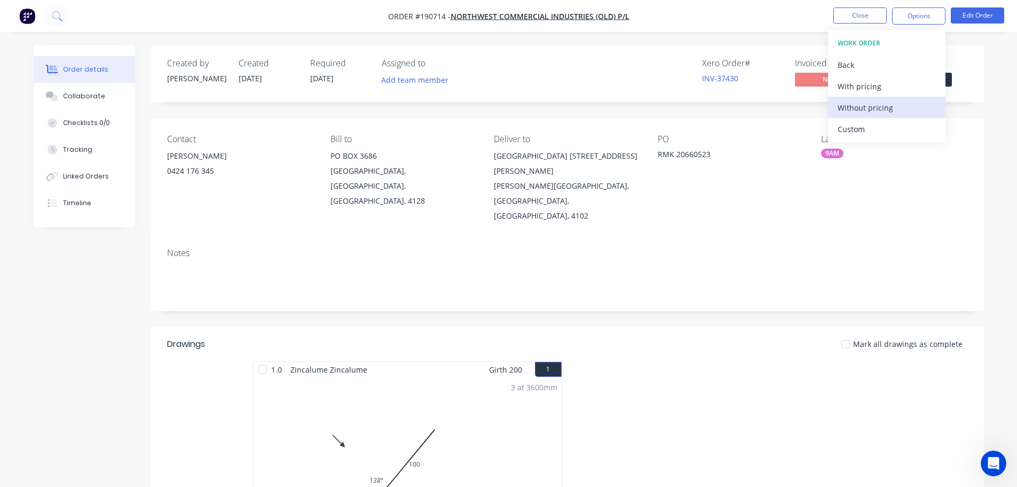
click at [861, 106] on div "Without pricing" at bounding box center [887, 107] width 98 height 15
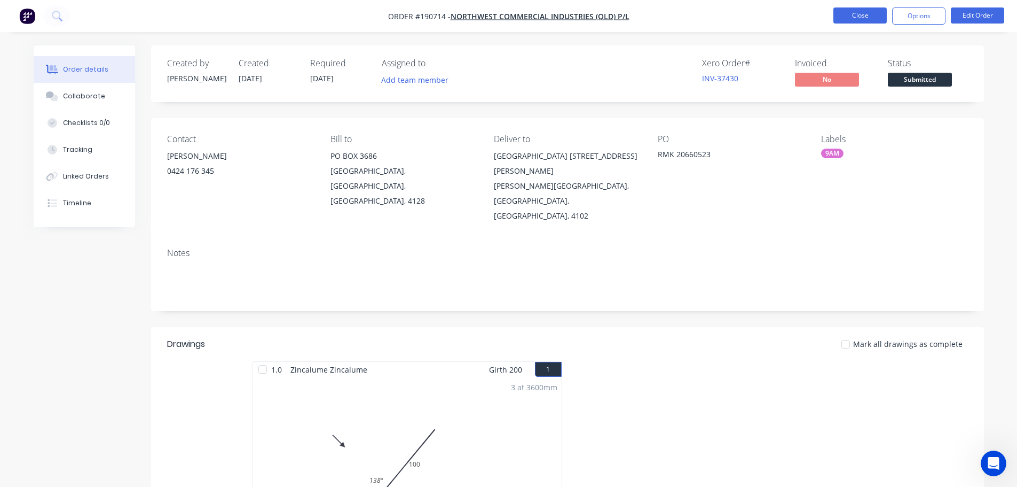
click at [858, 15] on button "Close" at bounding box center [860, 15] width 53 height 16
